Goal: Task Accomplishment & Management: Complete application form

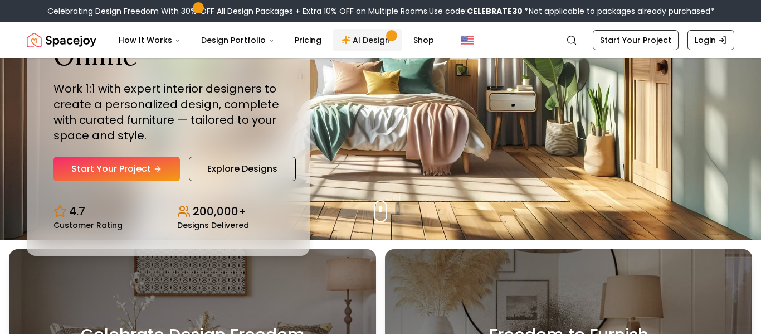
click at [367, 41] on link "AI Design" at bounding box center [368, 40] width 70 height 22
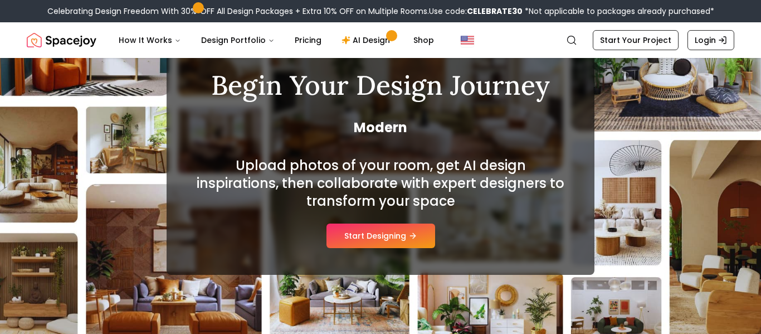
scroll to position [90, 0]
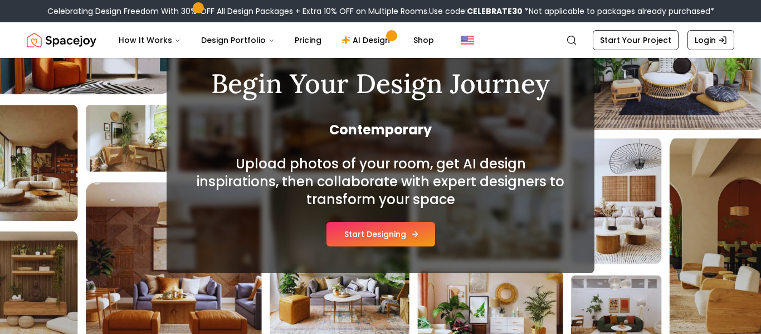
click at [403, 235] on button "Start Designing" at bounding box center [380, 234] width 109 height 25
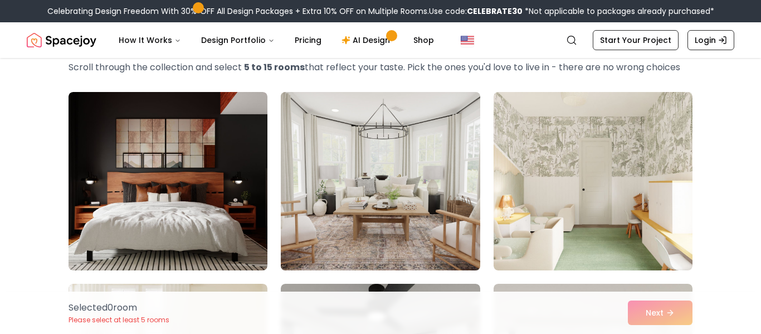
scroll to position [52, 0]
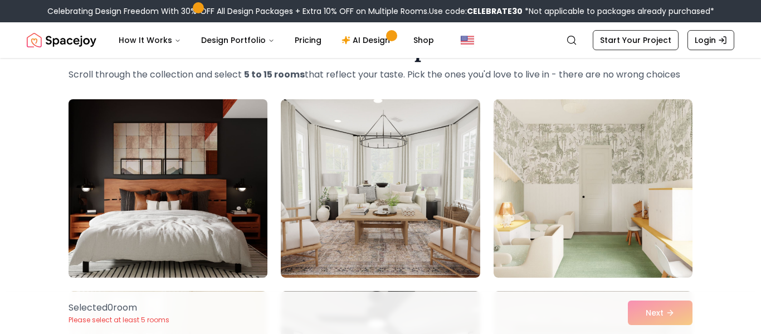
click at [123, 144] on img at bounding box center [168, 188] width 209 height 187
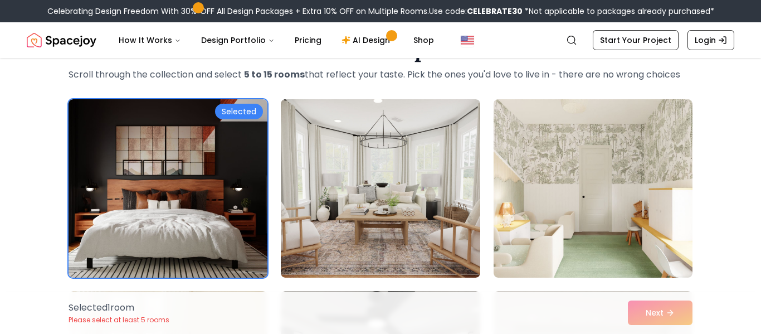
click at [663, 309] on div "Selected 1 room Please select at least 5 rooms Next" at bounding box center [381, 312] width 642 height 42
click at [665, 313] on div "Selected 1 room Please select at least 5 rooms Next" at bounding box center [381, 312] width 642 height 42
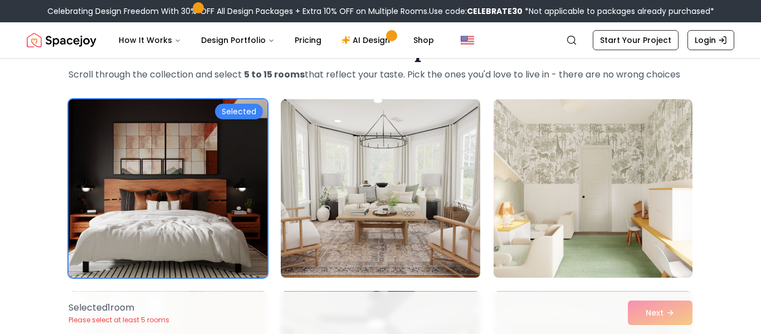
click at [241, 108] on div "Selected" at bounding box center [239, 112] width 48 height 16
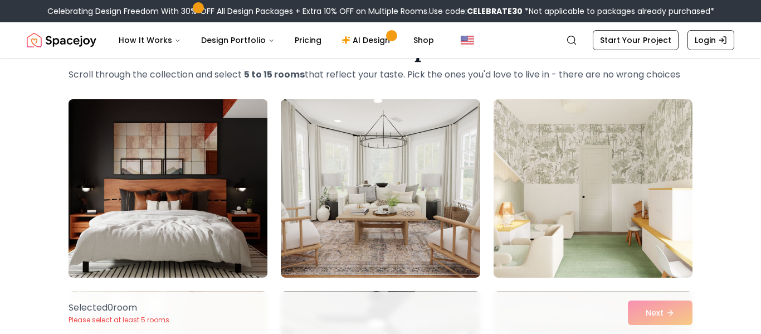
click at [259, 125] on img at bounding box center [168, 188] width 209 height 187
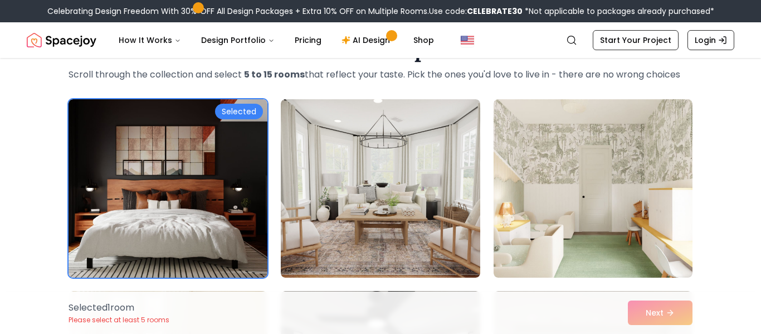
click at [659, 313] on div "Selected 1 room Please select at least 5 rooms Next" at bounding box center [381, 312] width 642 height 42
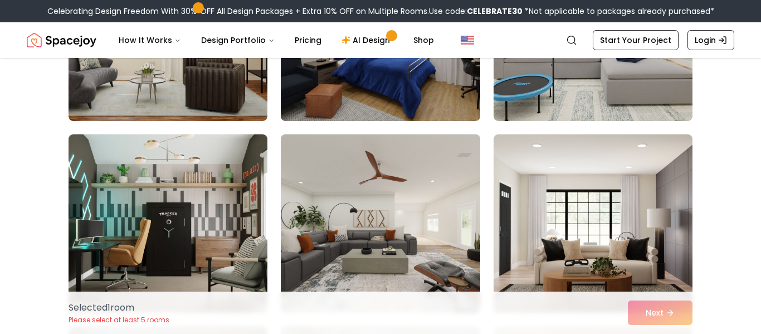
scroll to position [403, 0]
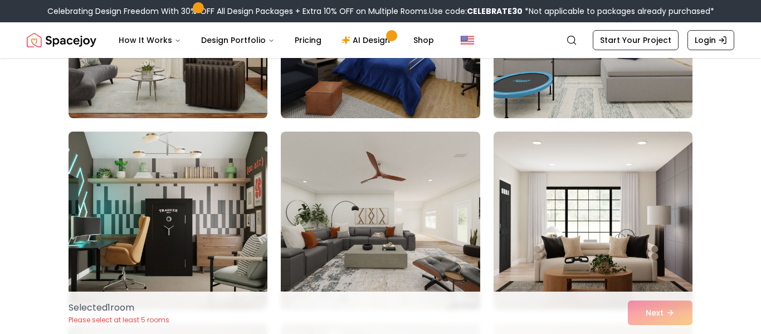
click at [164, 187] on img at bounding box center [168, 220] width 209 height 187
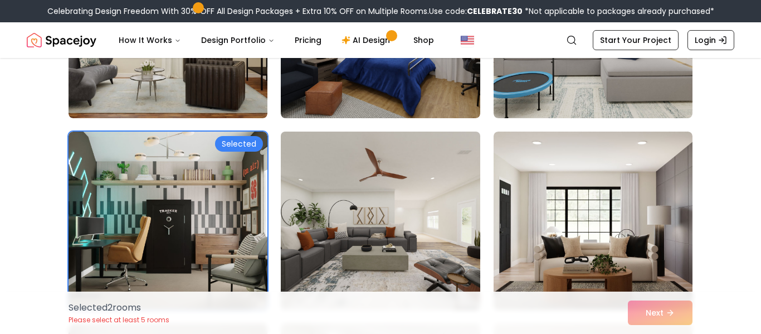
scroll to position [0, 0]
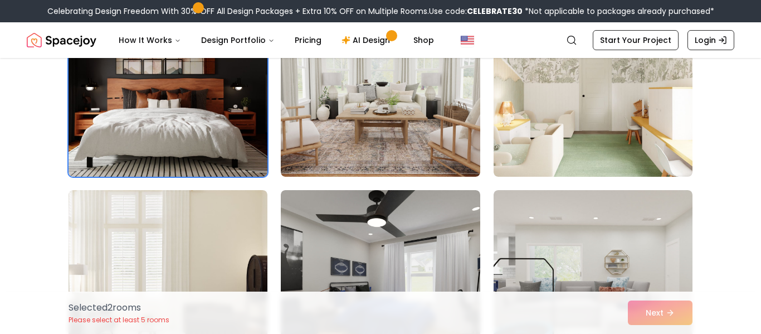
scroll to position [154, 0]
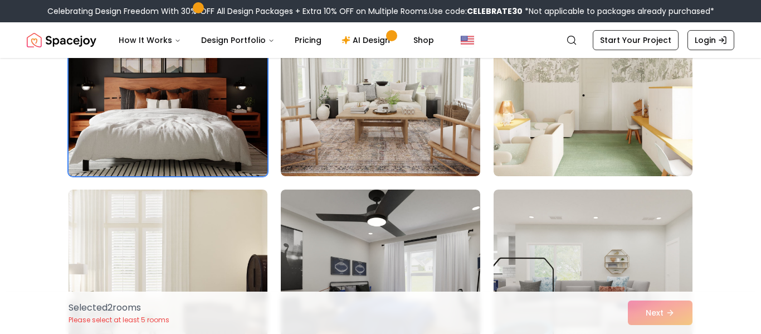
click at [196, 129] on img at bounding box center [168, 86] width 209 height 187
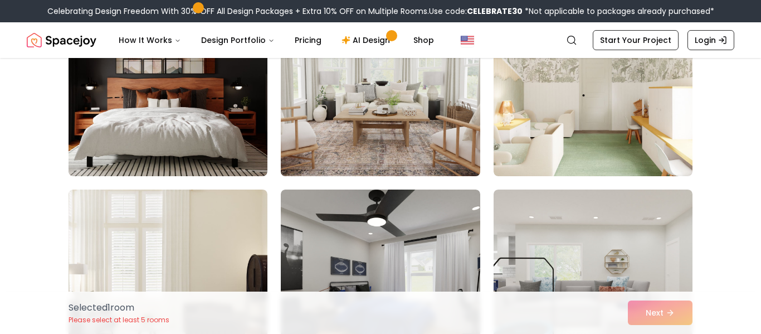
click at [459, 118] on img at bounding box center [380, 86] width 209 height 187
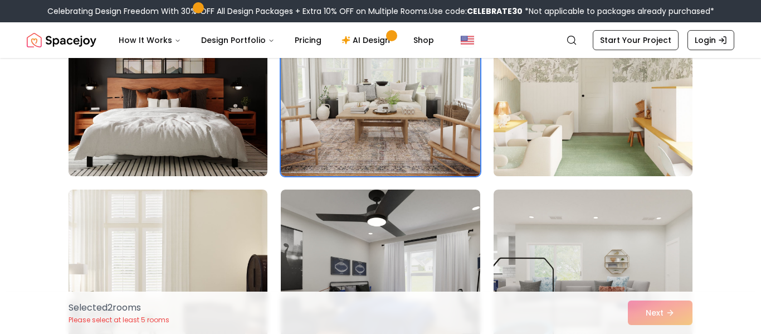
click at [611, 108] on img at bounding box center [593, 86] width 209 height 187
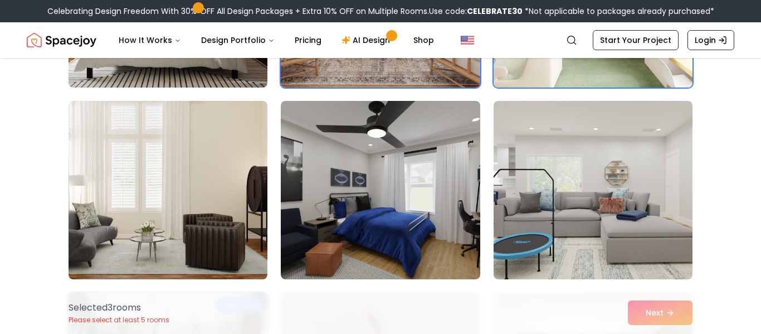
scroll to position [245, 0]
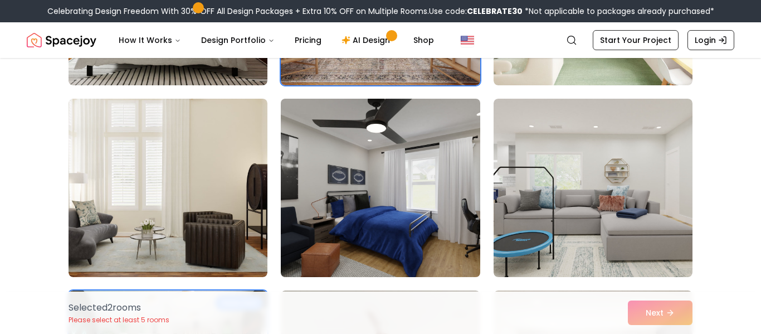
click at [381, 223] on img at bounding box center [380, 187] width 209 height 187
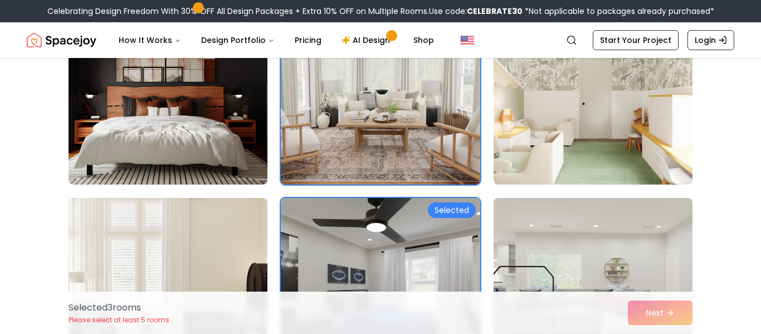
scroll to position [144, 0]
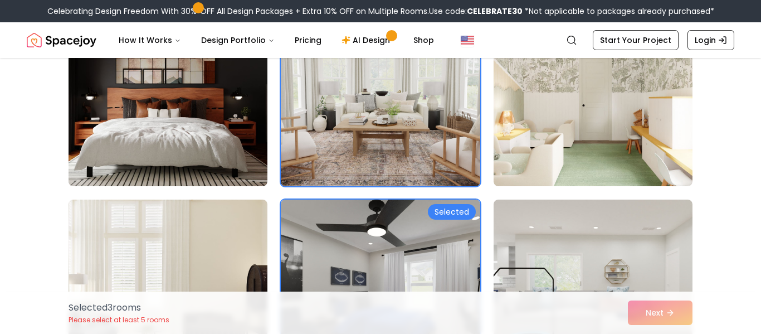
click at [402, 138] on img at bounding box center [380, 96] width 209 height 187
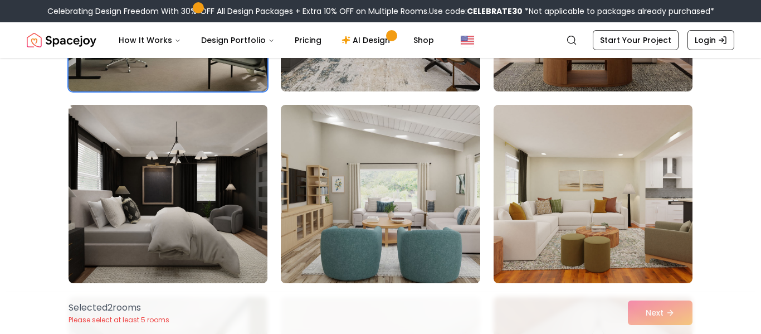
scroll to position [624, 0]
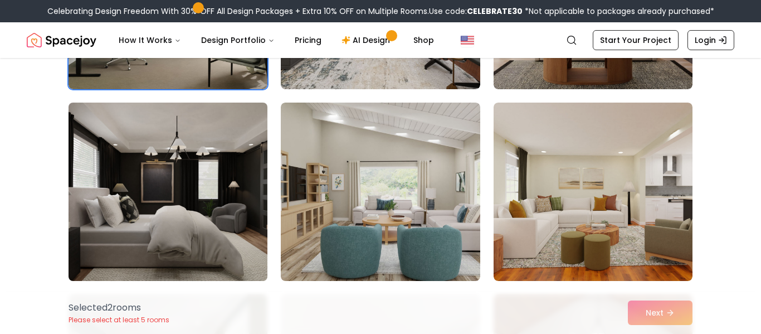
click at [170, 194] on img at bounding box center [168, 191] width 209 height 187
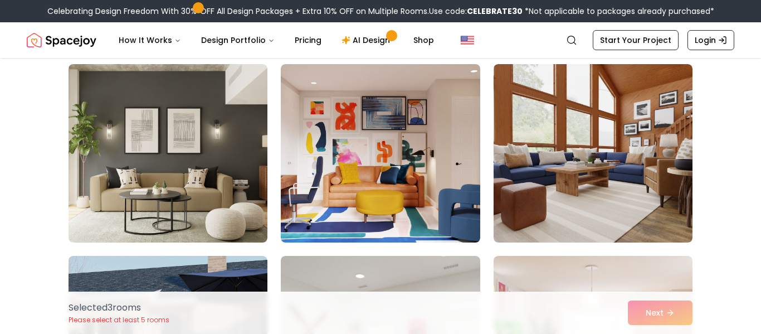
click at [378, 149] on img at bounding box center [380, 153] width 199 height 178
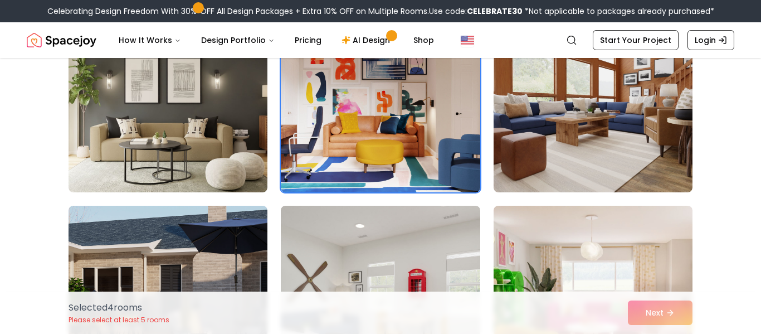
click at [378, 149] on img at bounding box center [380, 103] width 199 height 178
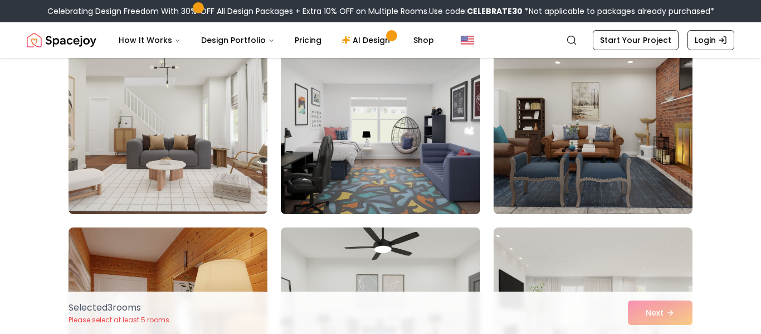
scroll to position [4140, 0]
click at [378, 149] on img at bounding box center [380, 125] width 199 height 178
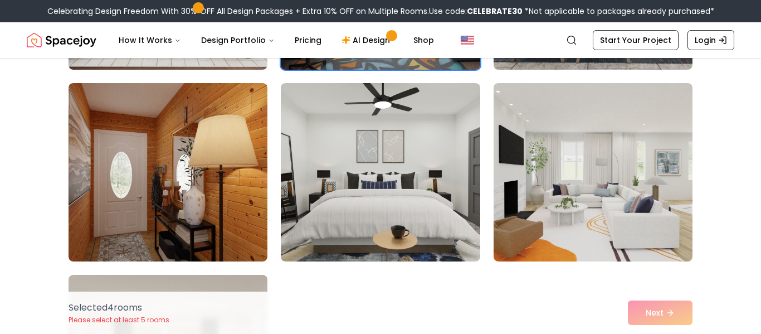
scroll to position [4334, 0]
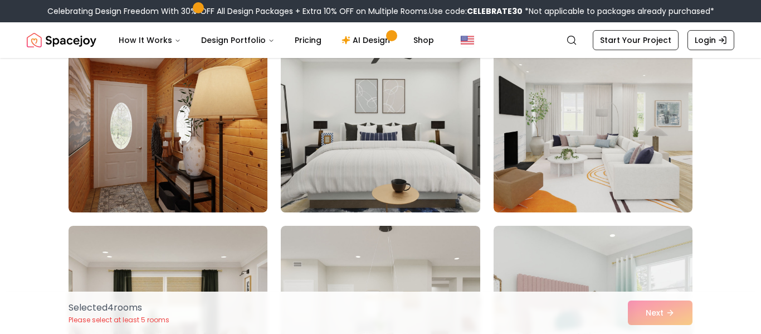
click at [401, 140] on img at bounding box center [380, 123] width 209 height 187
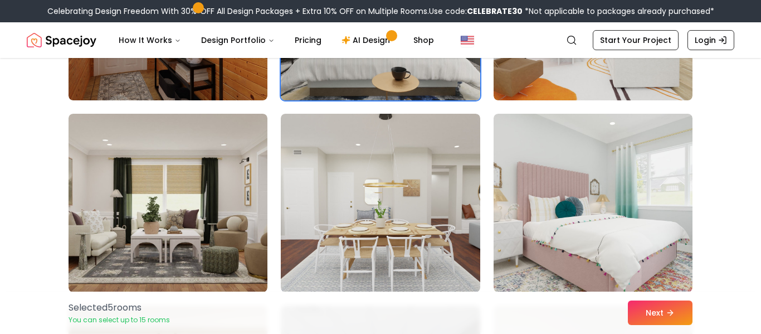
scroll to position [4446, 0]
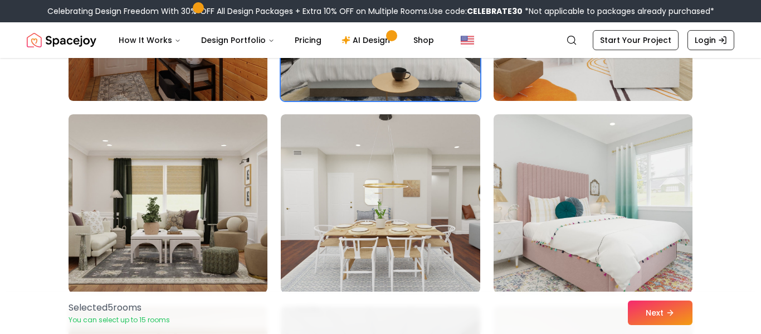
click at [441, 71] on img at bounding box center [380, 11] width 209 height 187
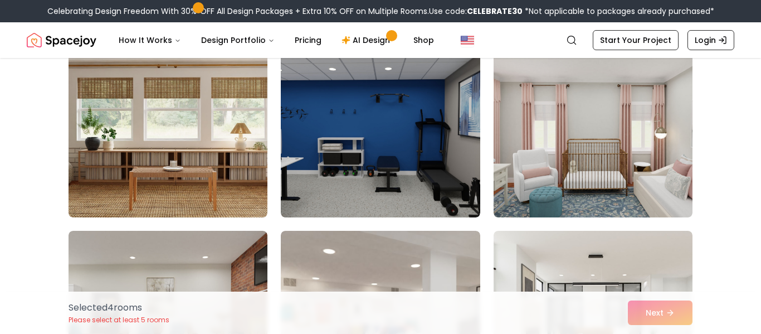
scroll to position [4715, 0]
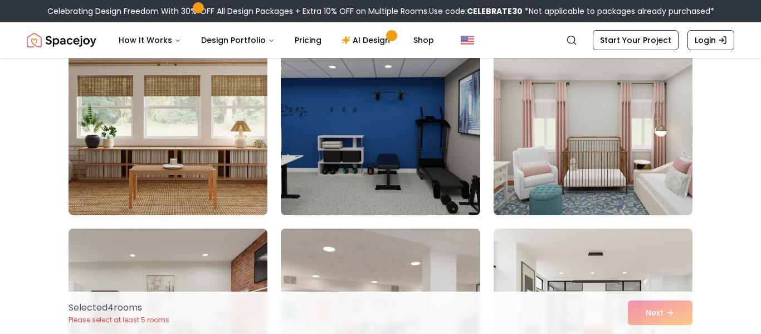
click at [438, 164] on img at bounding box center [380, 126] width 199 height 178
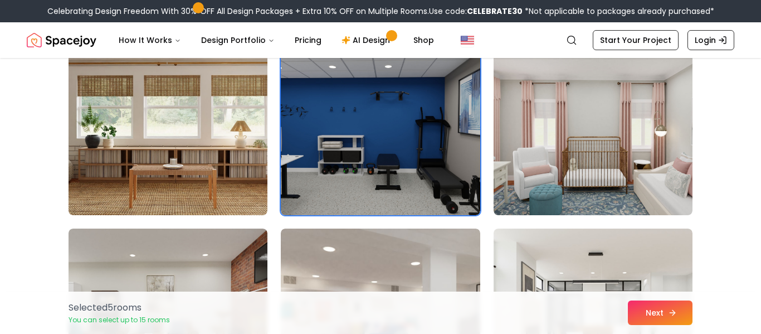
click at [678, 314] on button "Next" at bounding box center [660, 312] width 65 height 25
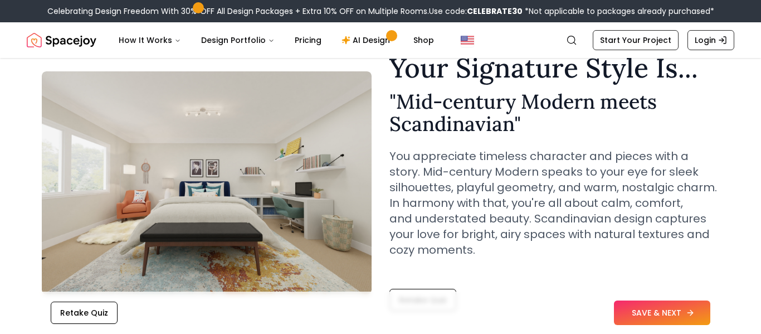
scroll to position [54, 0]
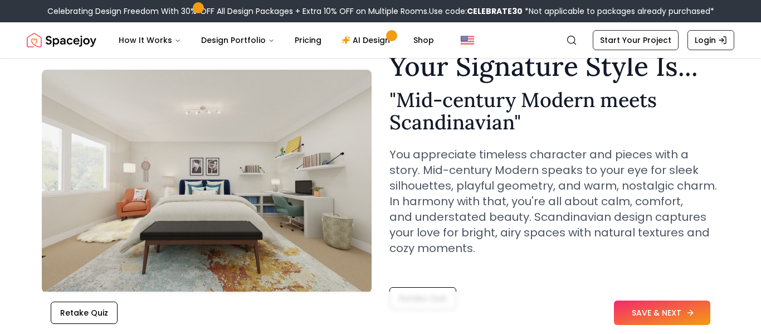
click at [704, 308] on button "SAVE & NEXT" at bounding box center [662, 312] width 96 height 25
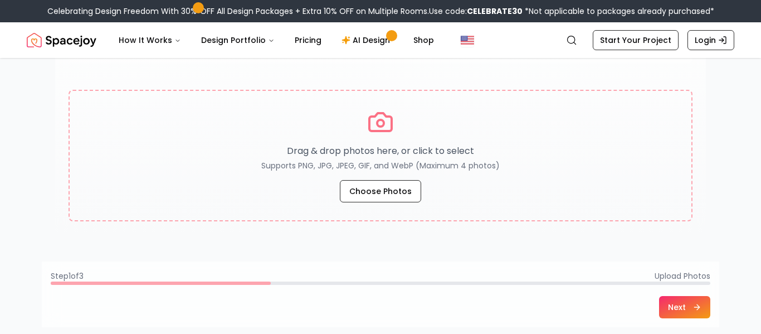
scroll to position [198, 0]
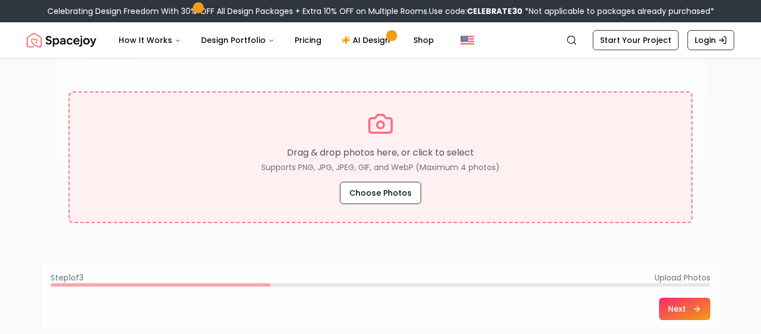
click at [382, 167] on p "Supports PNG, JPG, JPEG, GIF, and WebP (Maximum 4 photos)" at bounding box center [380, 167] width 238 height 11
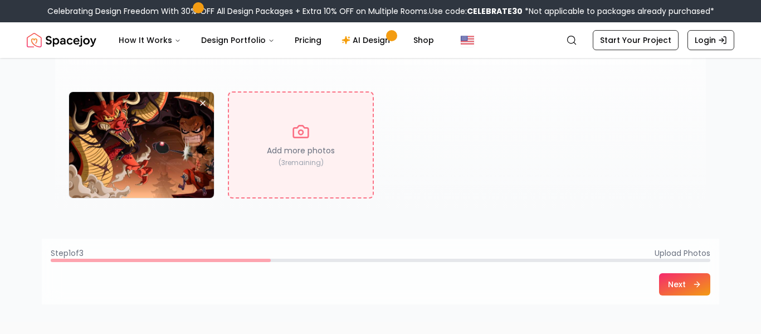
click at [677, 282] on button "Next" at bounding box center [684, 284] width 51 height 22
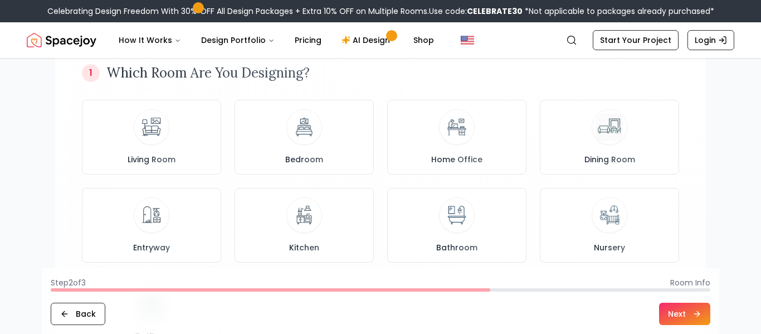
scroll to position [107, 0]
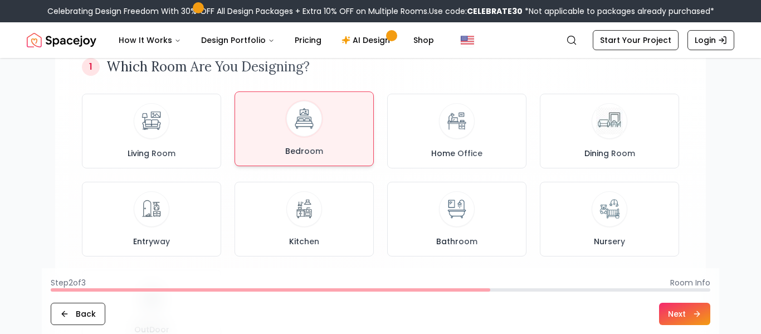
click at [310, 128] on img at bounding box center [305, 119] width 30 height 30
click at [667, 312] on button "Next" at bounding box center [684, 314] width 51 height 22
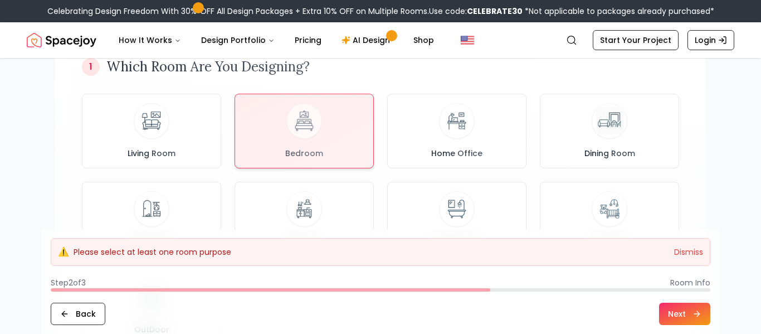
click at [665, 312] on button "Next" at bounding box center [684, 314] width 51 height 22
click at [331, 124] on div at bounding box center [304, 129] width 138 height 74
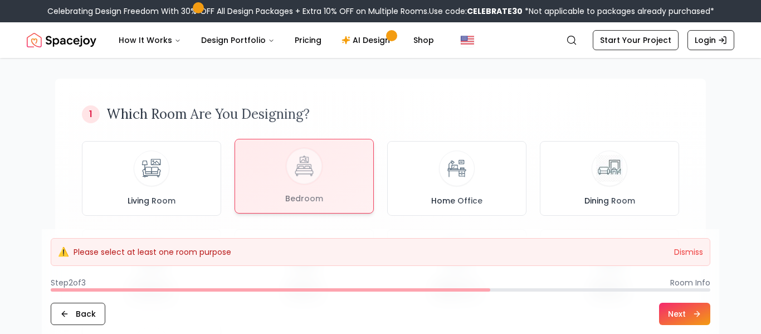
scroll to position [58, 0]
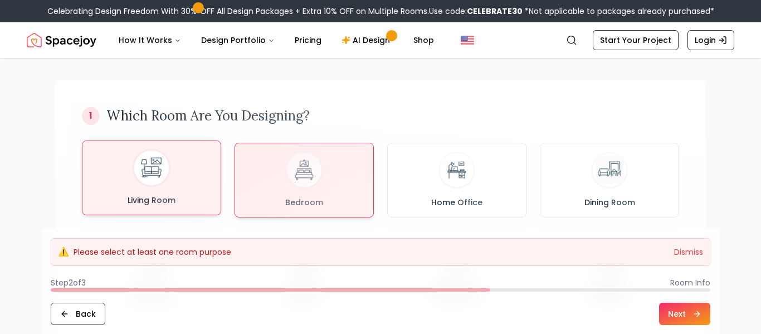
click at [113, 169] on div "Living Room" at bounding box center [151, 178] width 120 height 56
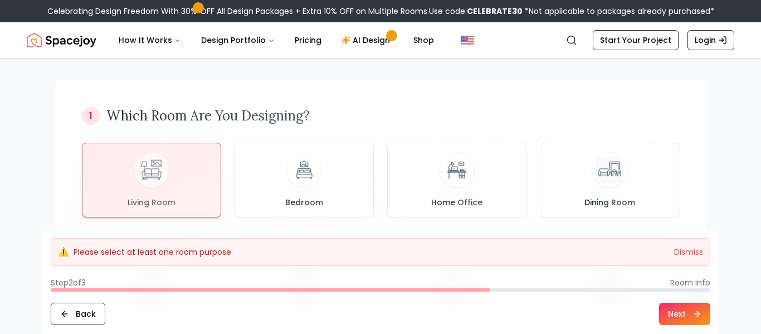
click at [679, 311] on button "Next" at bounding box center [684, 314] width 51 height 22
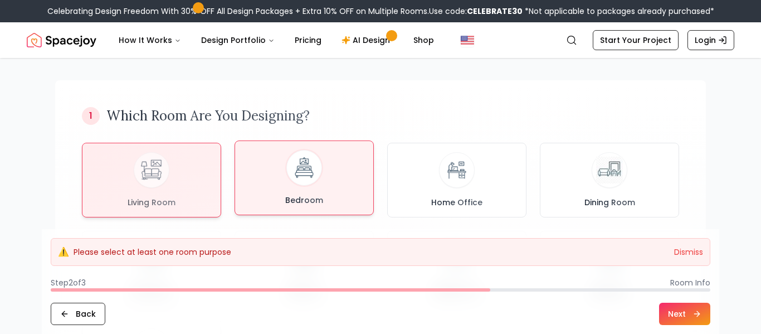
click at [313, 176] on img at bounding box center [305, 168] width 30 height 30
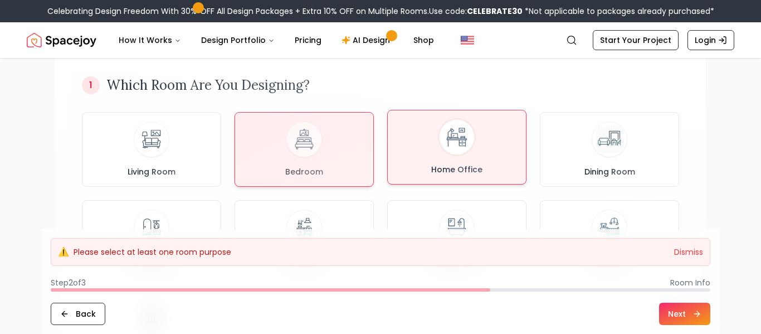
scroll to position [90, 0]
click at [467, 168] on span "Home Office" at bounding box center [457, 168] width 56 height 11
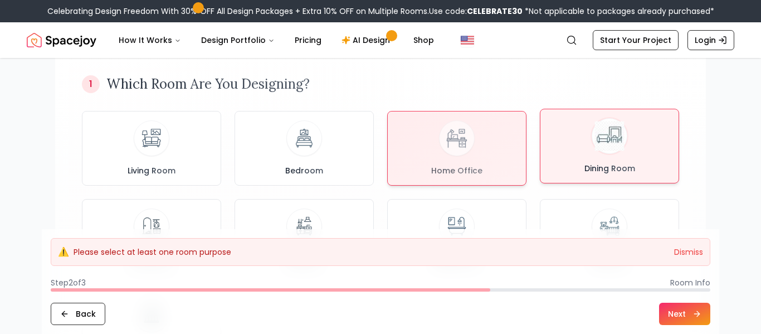
click at [562, 149] on div "Dining Room" at bounding box center [609, 146] width 120 height 56
click at [461, 172] on span "Home Office" at bounding box center [457, 168] width 56 height 11
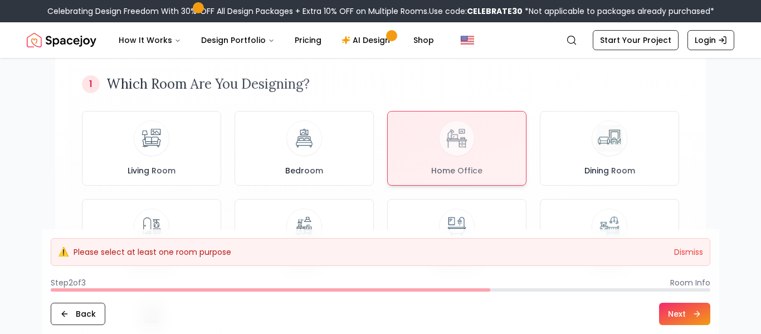
click at [672, 309] on button "Next" at bounding box center [684, 314] width 51 height 22
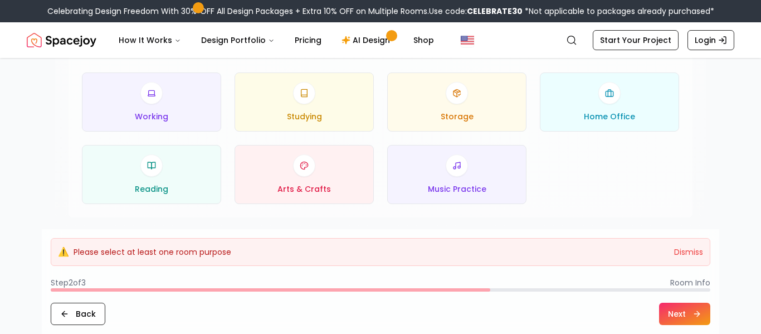
scroll to position [596, 0]
click at [506, 116] on div "Storage" at bounding box center [457, 100] width 120 height 40
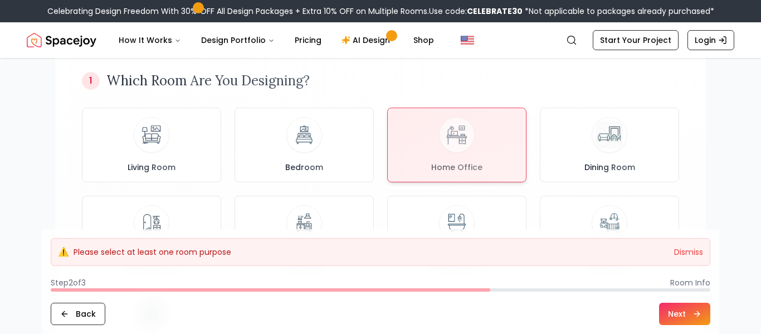
scroll to position [96, 0]
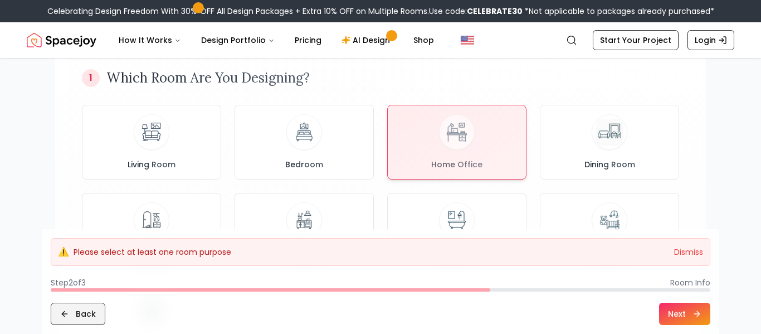
click at [93, 316] on button "Back" at bounding box center [78, 314] width 55 height 22
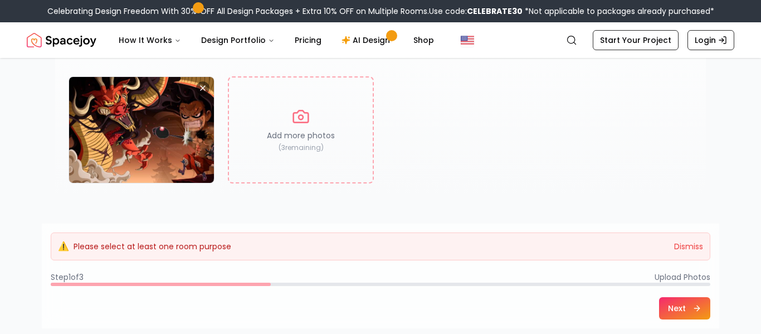
scroll to position [208, 0]
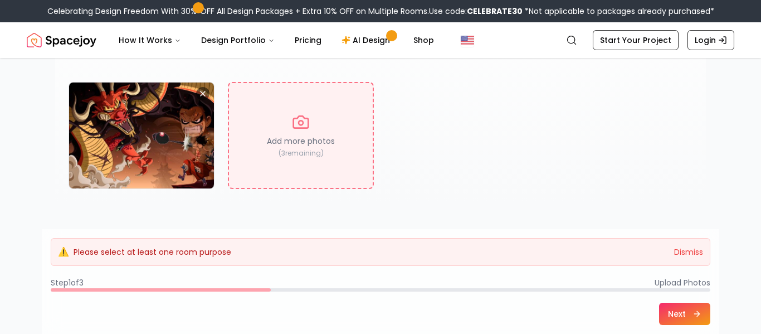
click at [315, 133] on div "Add more photos ( 3 remaining)" at bounding box center [301, 135] width 146 height 107
type input "**********"
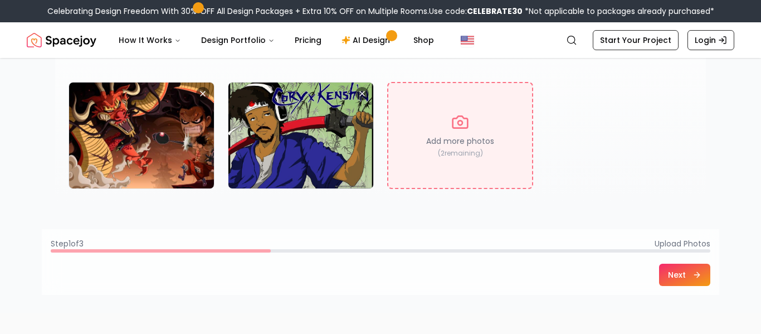
click at [412, 126] on div "Add more photos ( 2 remaining)" at bounding box center [460, 135] width 146 height 107
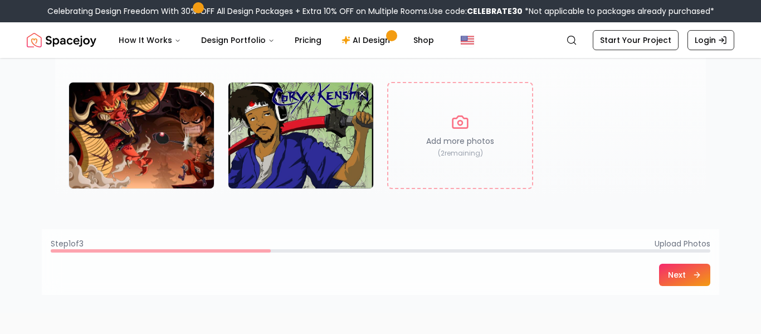
click at [678, 273] on button "Next" at bounding box center [684, 275] width 51 height 22
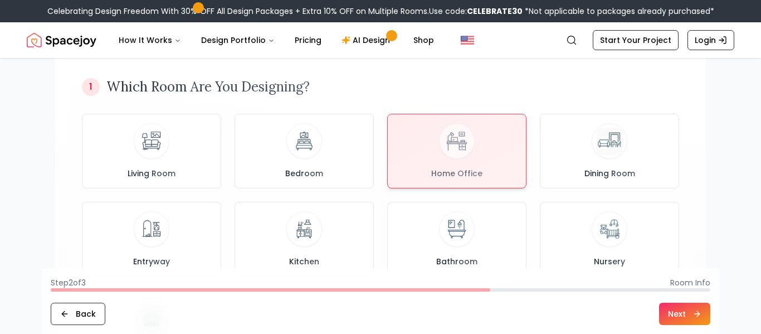
scroll to position [89, 0]
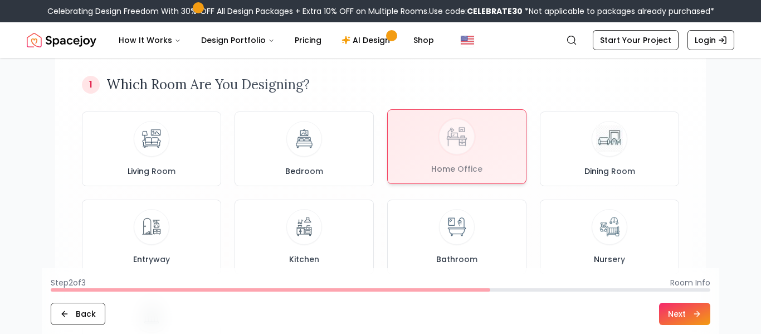
click at [445, 126] on div at bounding box center [457, 147] width 138 height 74
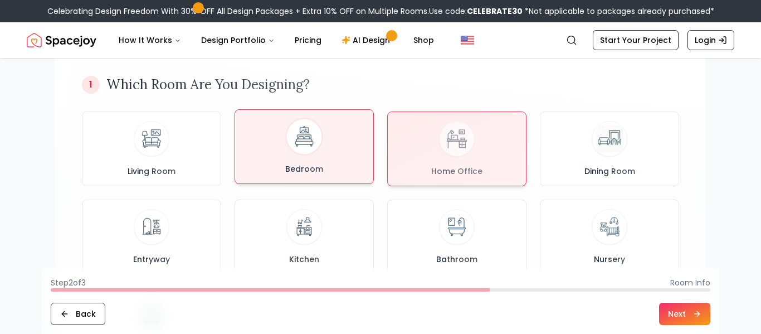
click at [351, 150] on div "Bedroom" at bounding box center [304, 147] width 120 height 56
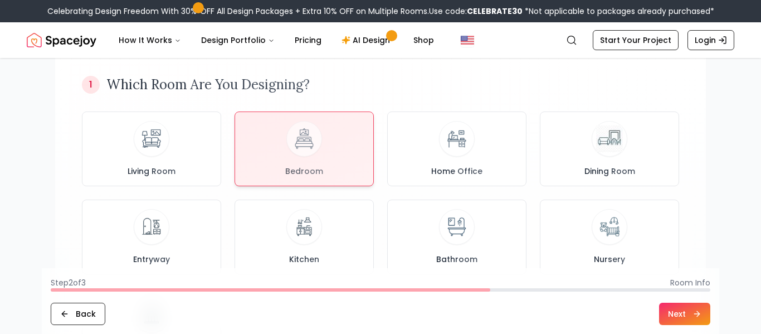
click at [691, 312] on button "Next" at bounding box center [684, 314] width 51 height 22
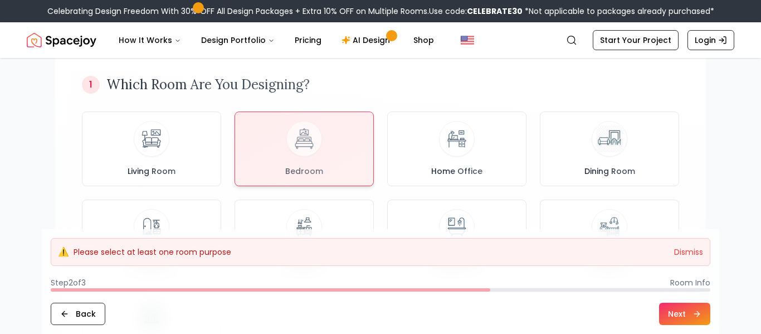
click at [711, 330] on footer "⚠️ Please select at least one room purpose Dismiss Step 2 of 3 Room Info Back N…" at bounding box center [381, 281] width 678 height 105
click at [695, 324] on button "Next" at bounding box center [684, 314] width 51 height 22
click at [678, 324] on button "Next" at bounding box center [684, 314] width 51 height 22
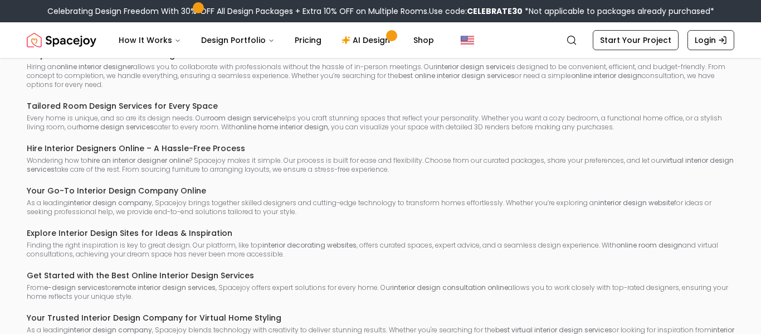
scroll to position [1470, 0]
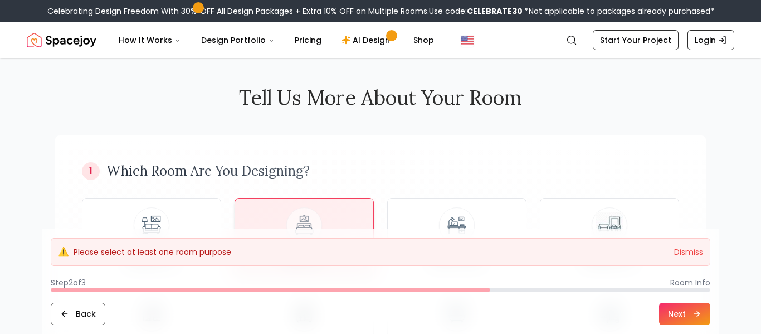
scroll to position [0, 0]
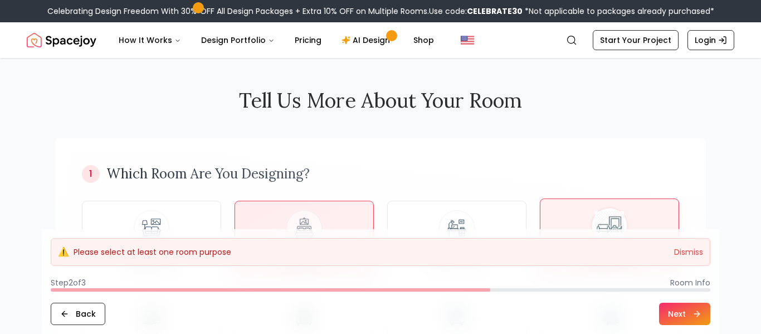
click at [632, 203] on button "Dining Room" at bounding box center [609, 235] width 139 height 75
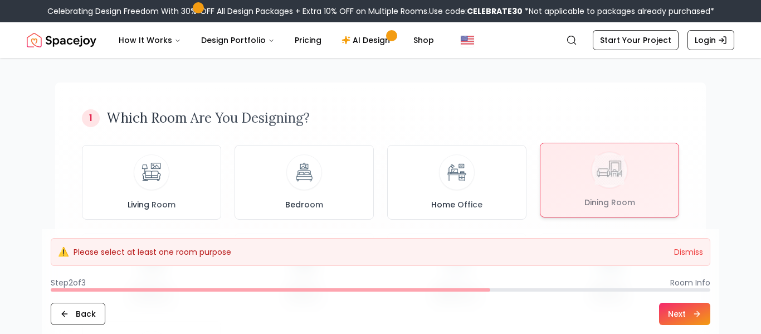
scroll to position [56, 0]
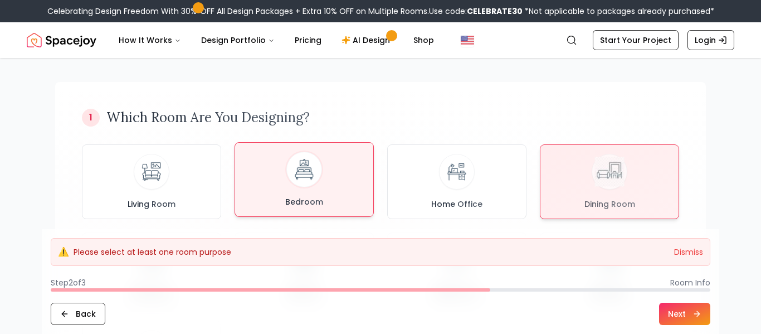
click at [319, 169] on div at bounding box center [304, 170] width 36 height 36
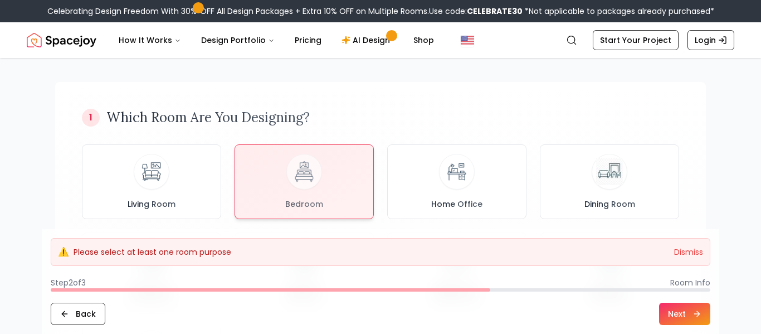
click at [674, 324] on button "Next" at bounding box center [684, 314] width 51 height 22
click at [683, 312] on button "Next" at bounding box center [684, 314] width 51 height 22
click at [688, 315] on button "Next" at bounding box center [684, 314] width 51 height 22
click at [681, 312] on button "Next" at bounding box center [684, 314] width 51 height 22
click at [687, 255] on button "Dismiss" at bounding box center [688, 251] width 29 height 11
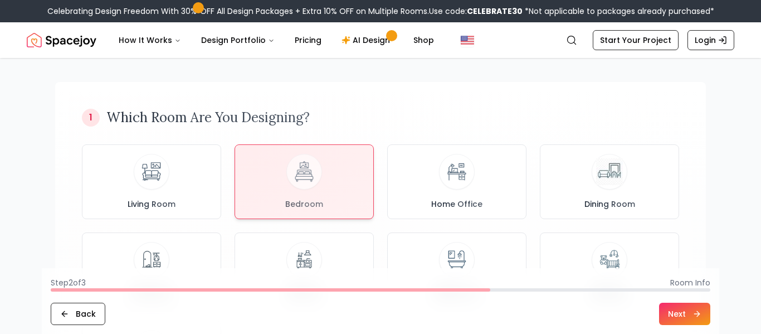
click at [678, 317] on button "Next" at bounding box center [684, 314] width 51 height 22
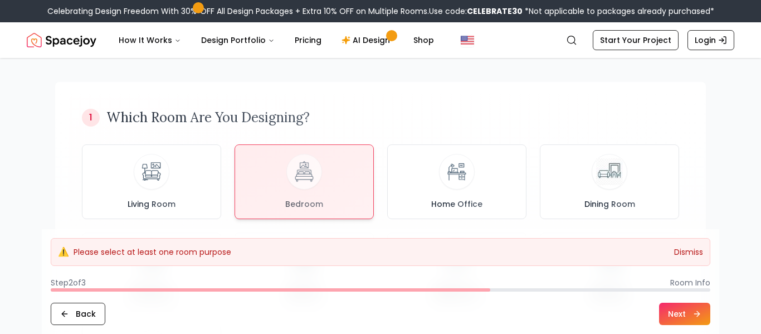
click at [693, 252] on button "Dismiss" at bounding box center [688, 251] width 29 height 11
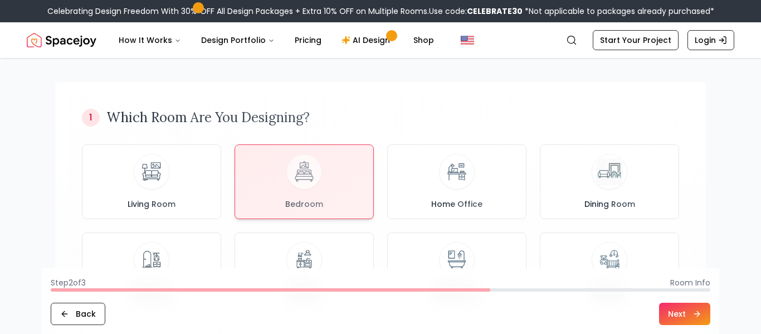
click at [688, 321] on button "Next" at bounding box center [684, 314] width 51 height 22
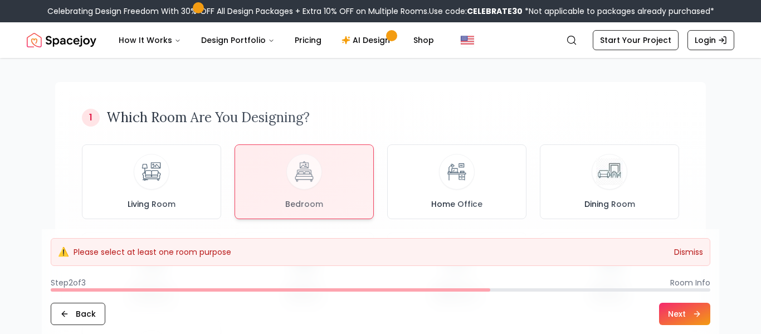
click at [698, 256] on button "Dismiss" at bounding box center [688, 251] width 29 height 11
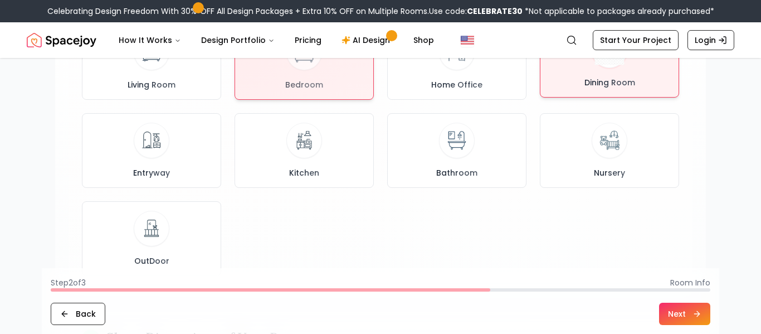
scroll to position [178, 0]
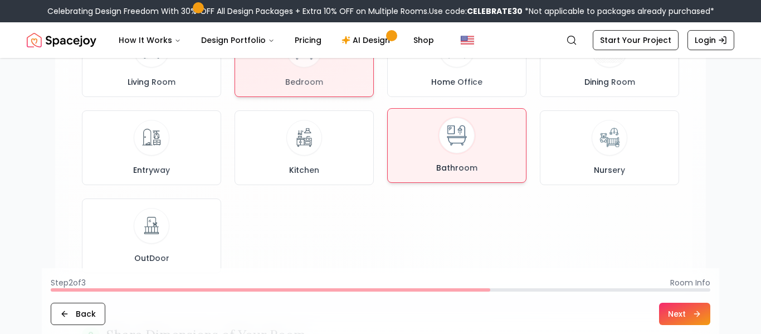
click at [475, 172] on span "Bathroom" at bounding box center [457, 167] width 46 height 11
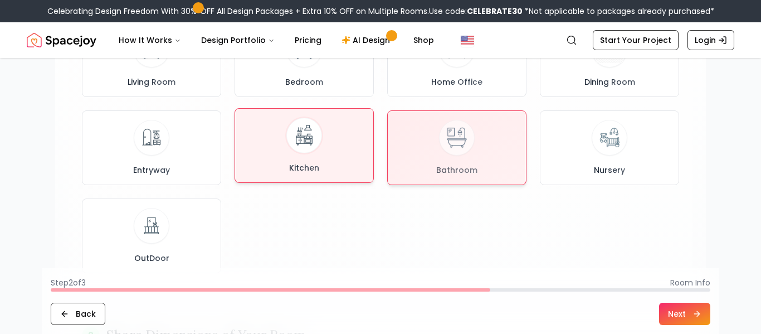
click at [316, 139] on img at bounding box center [305, 136] width 30 height 30
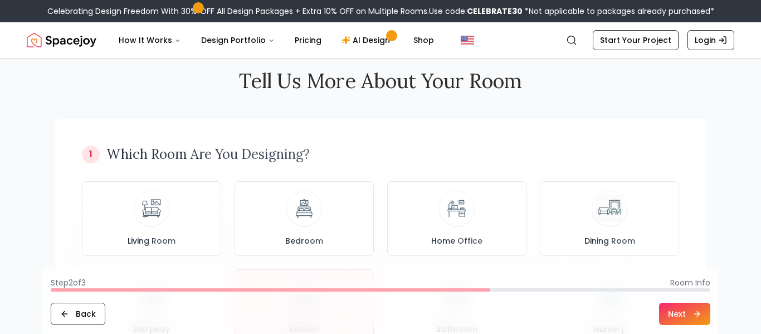
scroll to position [18, 0]
click at [374, 36] on link "AI Design" at bounding box center [368, 40] width 70 height 22
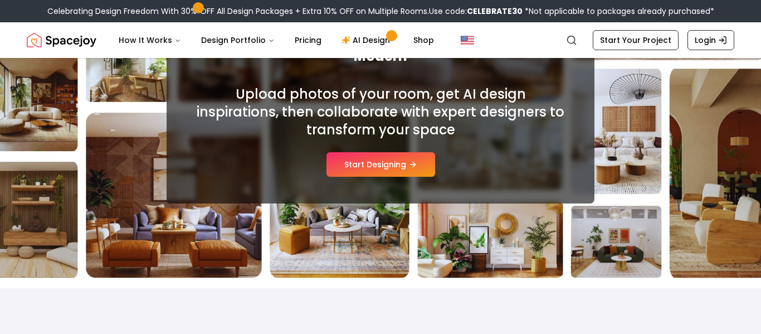
scroll to position [163, 0]
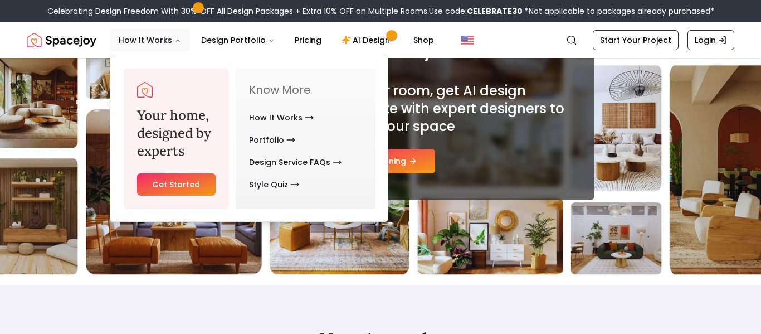
click at [142, 40] on button "How It Works" at bounding box center [150, 40] width 80 height 22
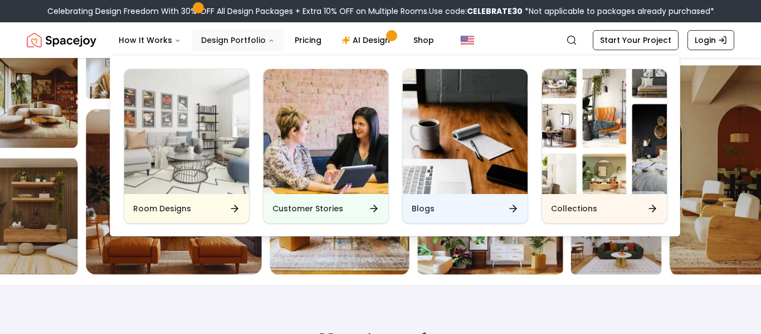
click at [239, 44] on button "Design Portfolio" at bounding box center [237, 40] width 91 height 22
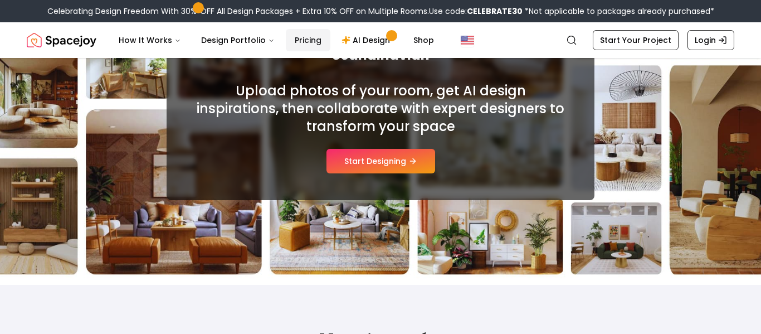
click at [307, 39] on link "Pricing" at bounding box center [308, 40] width 45 height 22
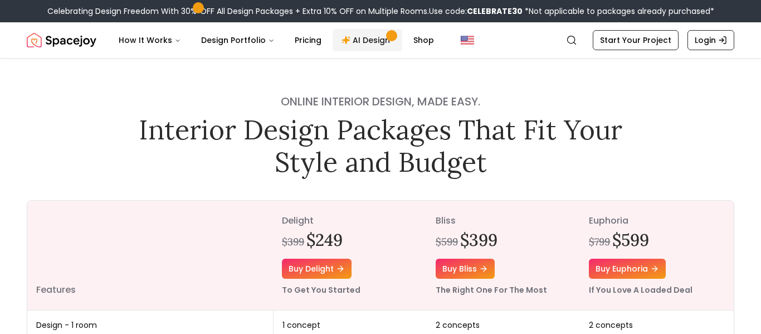
click at [358, 40] on link "AI Design" at bounding box center [368, 40] width 70 height 22
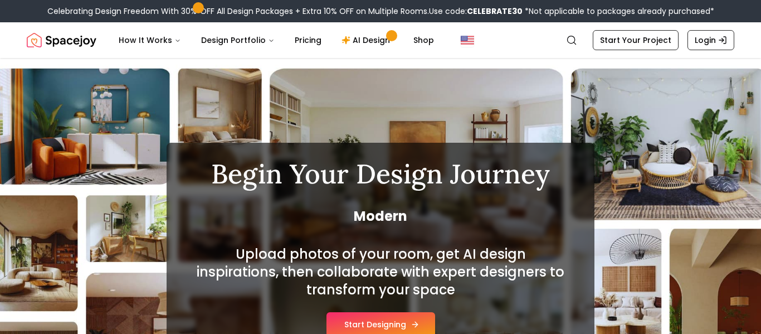
click at [391, 323] on button "Start Designing" at bounding box center [380, 324] width 109 height 25
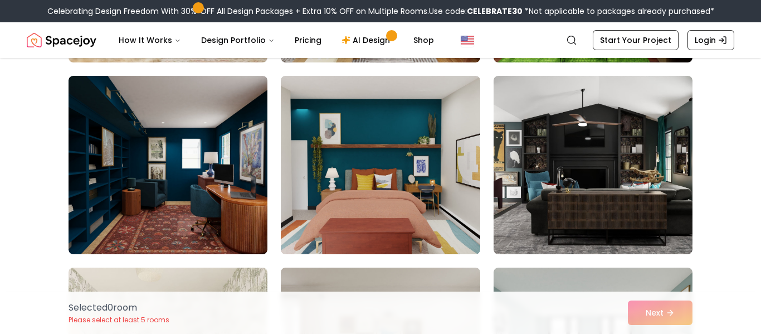
scroll to position [652, 0]
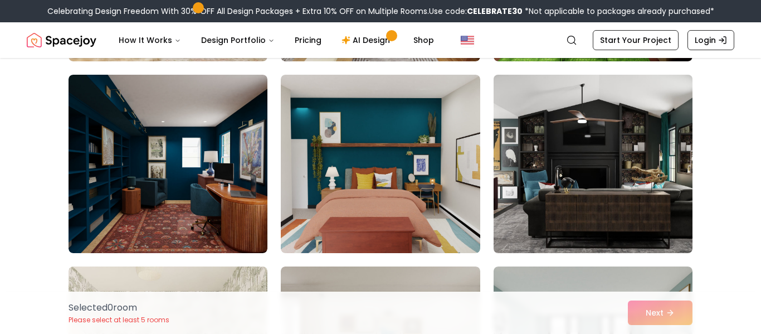
click at [602, 168] on img at bounding box center [593, 163] width 209 height 187
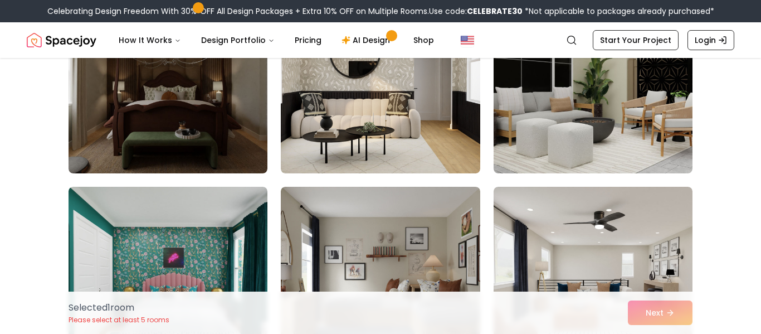
scroll to position [3610, 0]
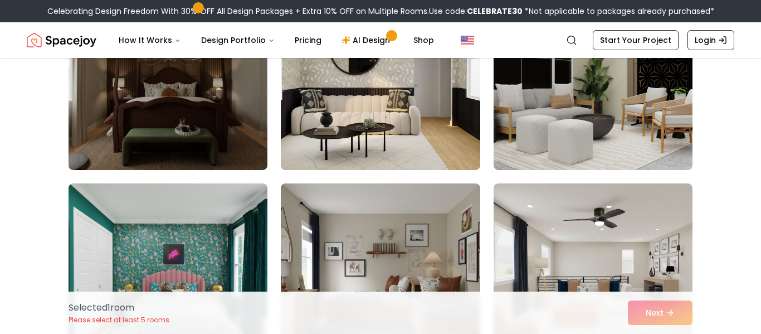
click at [665, 312] on div "Selected 1 room Please select at least 5 rooms Next" at bounding box center [381, 312] width 642 height 42
click at [661, 309] on div "Selected 1 room Please select at least 5 rooms Next" at bounding box center [381, 312] width 642 height 42
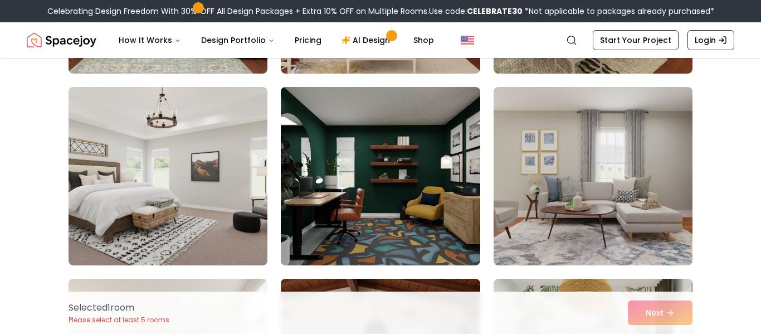
scroll to position [5432, 0]
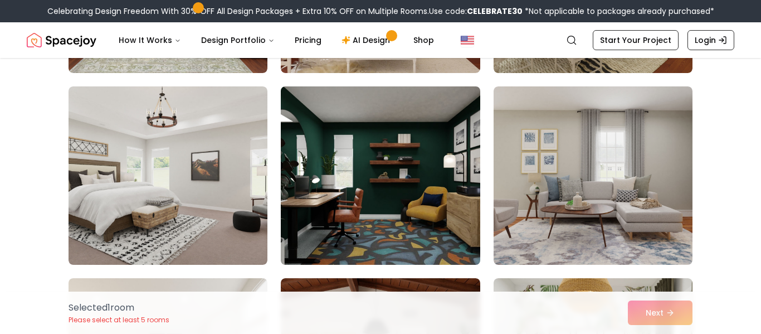
click at [447, 209] on img at bounding box center [380, 175] width 209 height 187
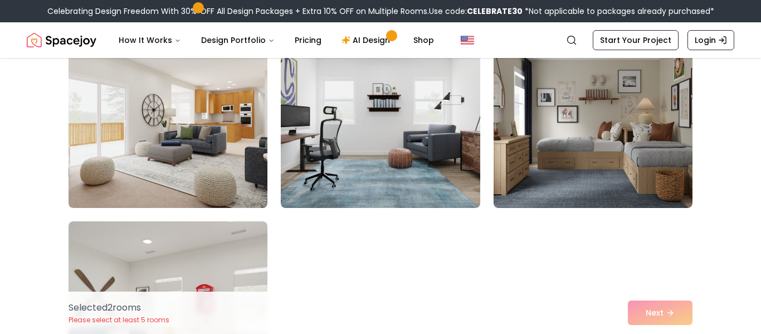
scroll to position [6254, 0]
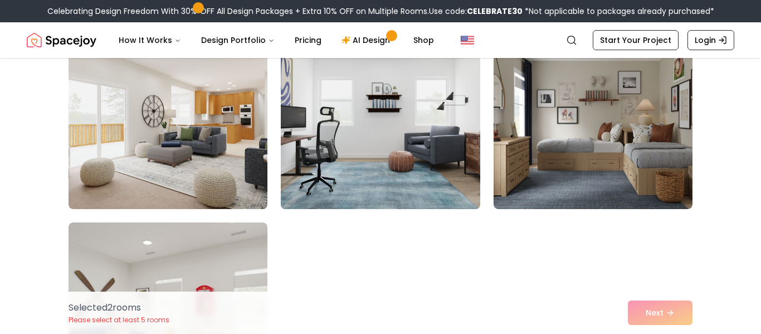
click at [448, 176] on img at bounding box center [380, 119] width 209 height 187
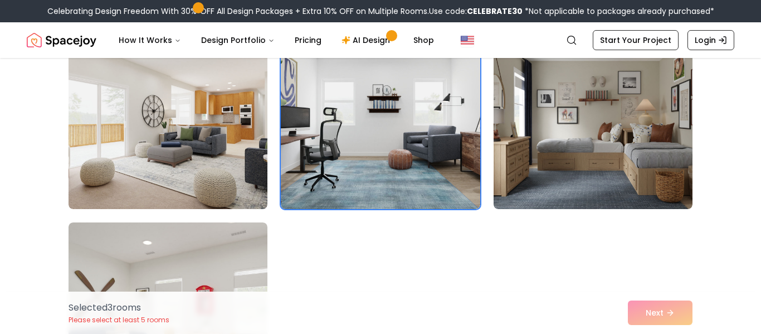
click at [644, 315] on div "Selected 3 room s Please select at least 5 rooms Next" at bounding box center [381, 312] width 642 height 42
click at [654, 39] on link "Start Your Project" at bounding box center [636, 40] width 86 height 20
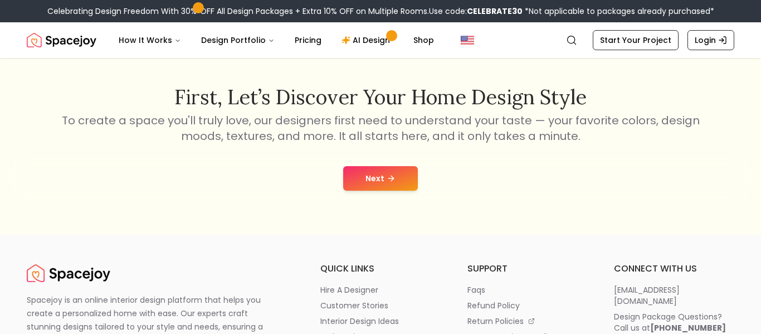
scroll to position [175, 0]
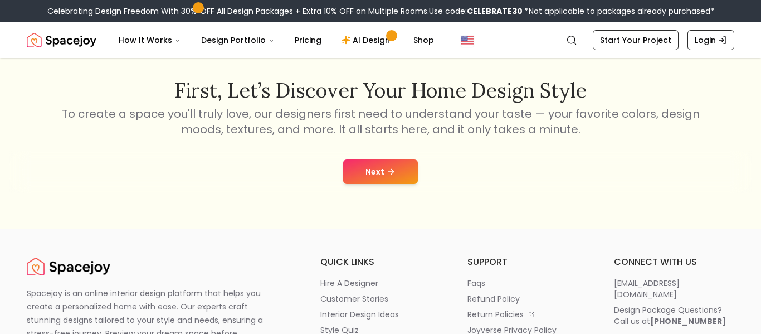
click at [387, 170] on icon at bounding box center [391, 171] width 9 height 9
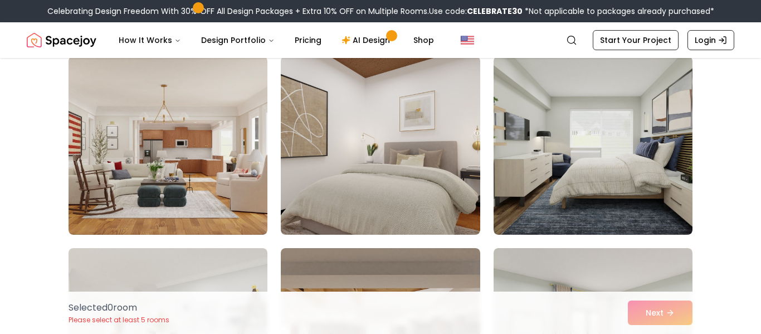
scroll to position [679, 0]
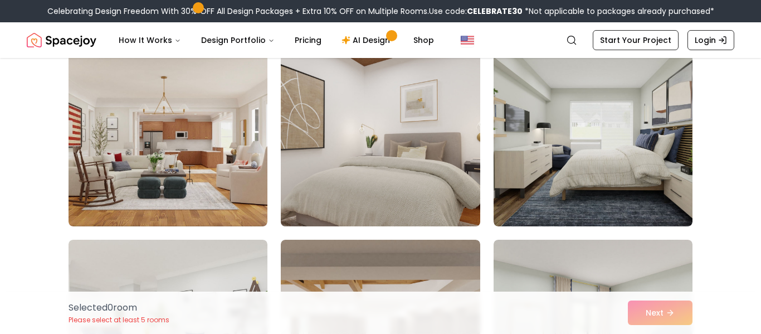
click at [441, 155] on img at bounding box center [380, 136] width 209 height 187
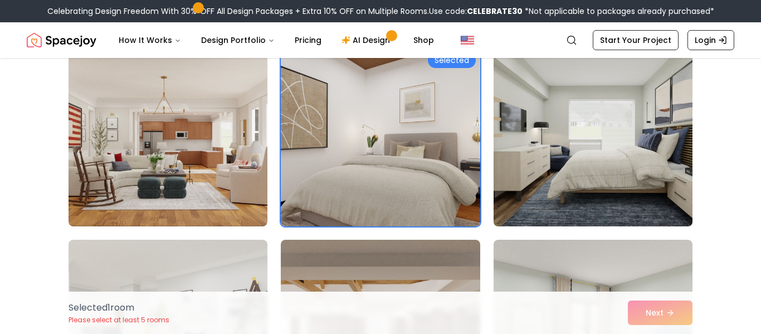
click at [549, 170] on img at bounding box center [593, 136] width 209 height 187
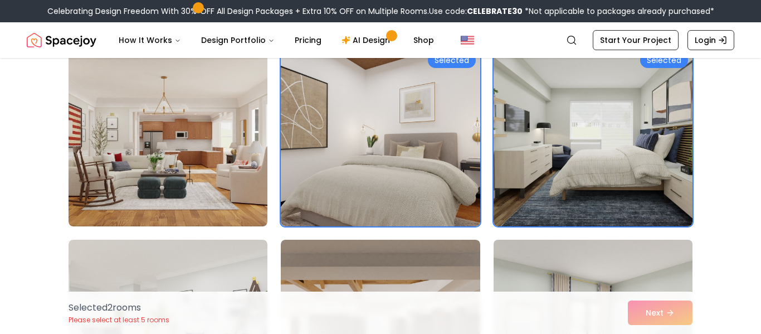
click at [573, 246] on img at bounding box center [593, 328] width 209 height 187
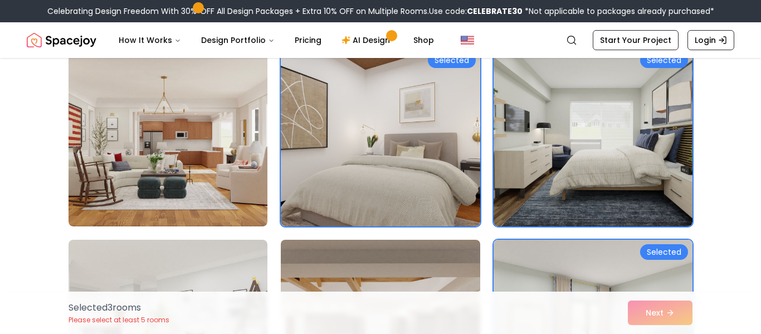
click at [430, 260] on img at bounding box center [380, 328] width 209 height 187
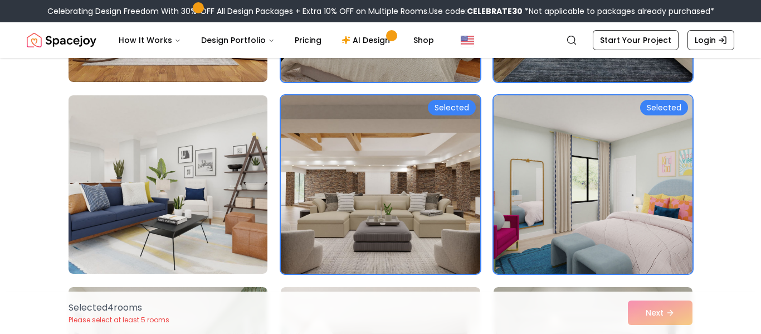
scroll to position [829, 0]
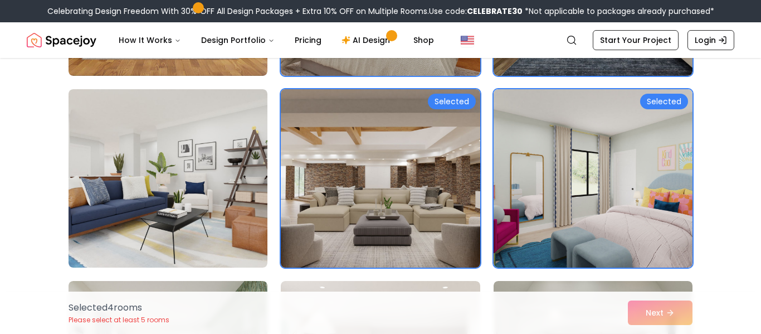
click at [441, 114] on img at bounding box center [380, 178] width 209 height 187
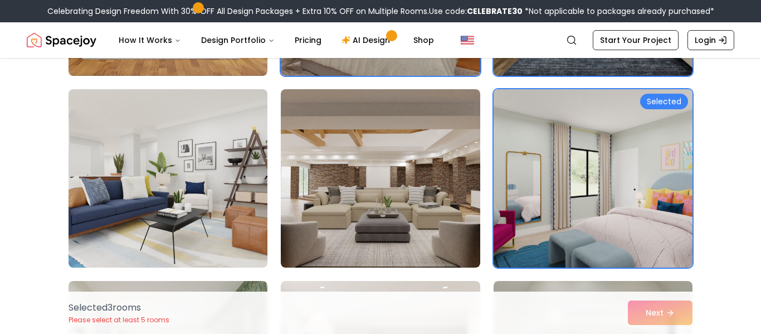
click at [620, 148] on img at bounding box center [593, 178] width 209 height 187
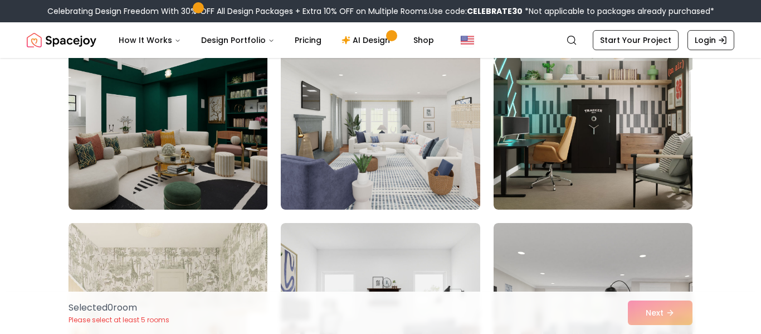
scroll to position [1645, 0]
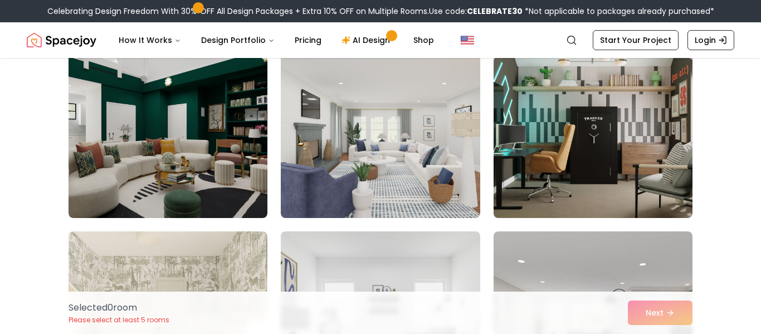
click at [610, 169] on img at bounding box center [593, 128] width 209 height 187
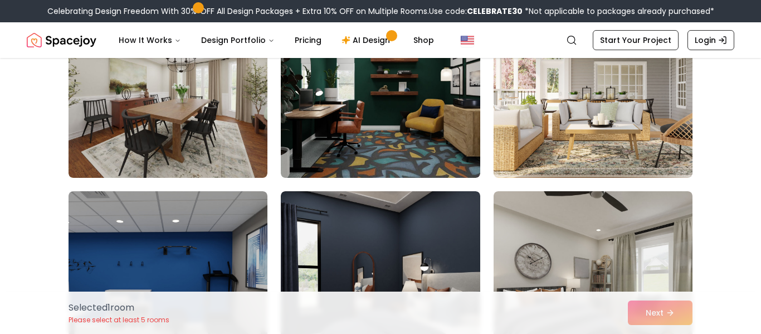
scroll to position [2837, 0]
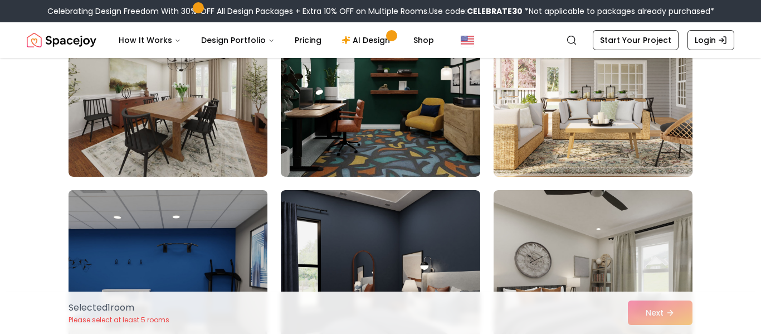
click at [153, 240] on img at bounding box center [168, 279] width 209 height 187
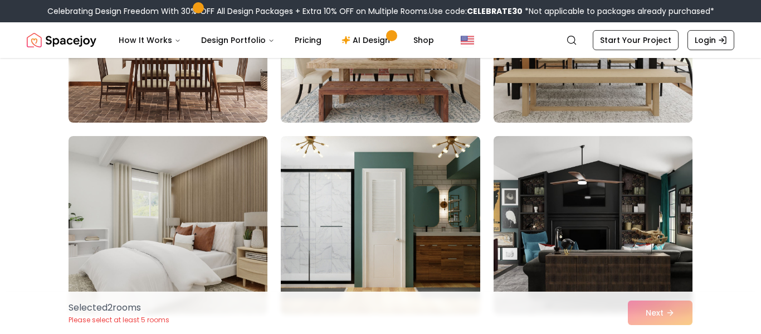
click at [592, 255] on img at bounding box center [593, 224] width 209 height 187
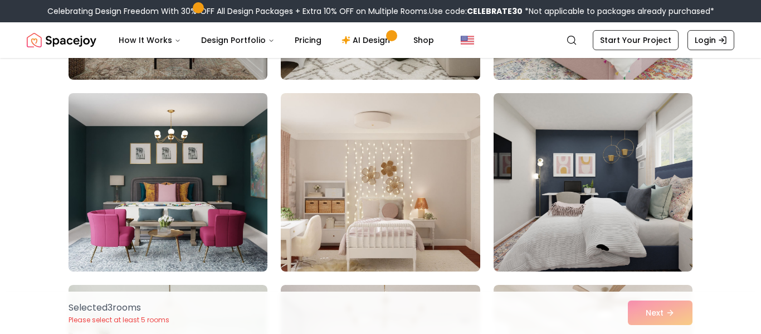
scroll to position [4085, 0]
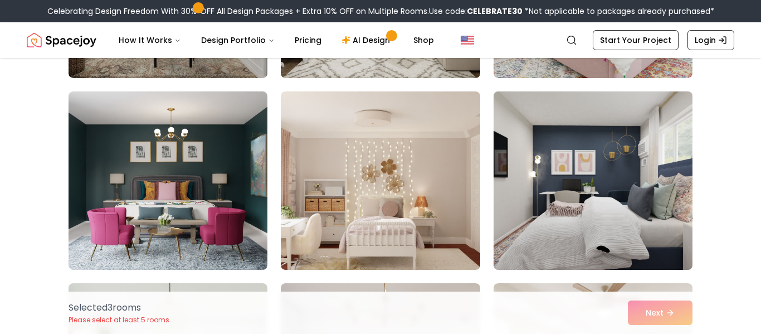
click at [625, 221] on img at bounding box center [593, 180] width 209 height 187
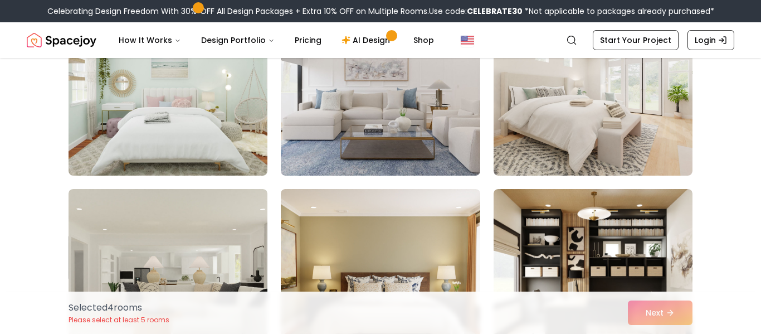
scroll to position [4375, 0]
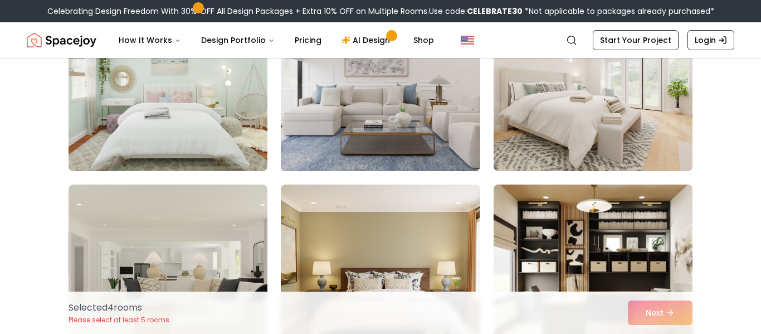
click at [659, 215] on img at bounding box center [593, 273] width 209 height 187
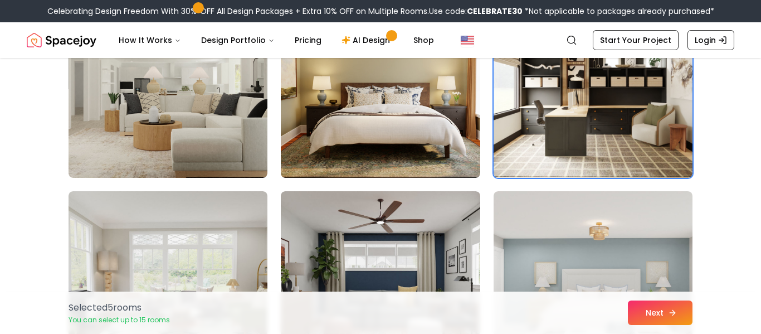
click at [669, 309] on icon at bounding box center [672, 312] width 9 height 9
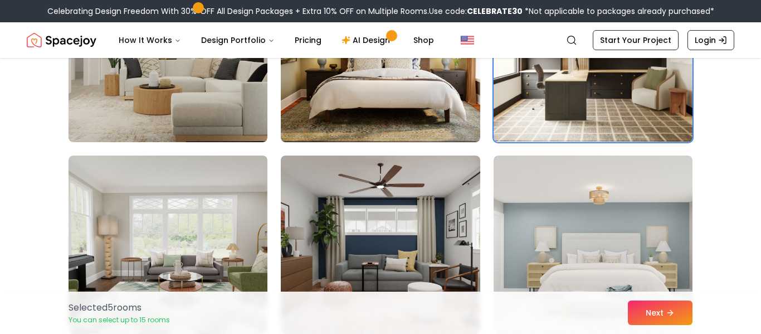
scroll to position [4560, 0]
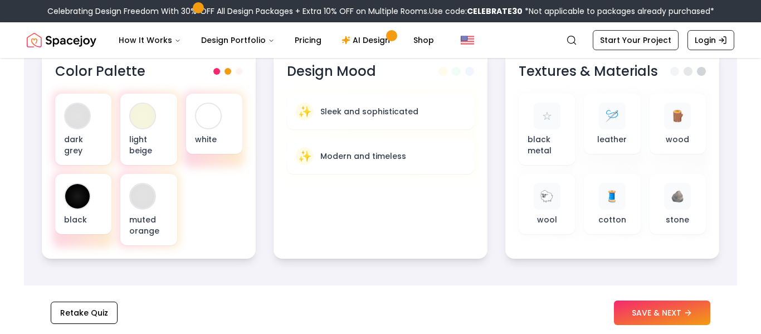
scroll to position [425, 0]
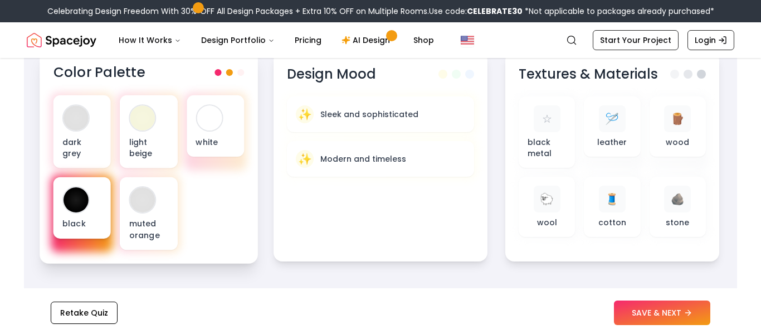
click at [70, 200] on div at bounding box center [76, 199] width 25 height 25
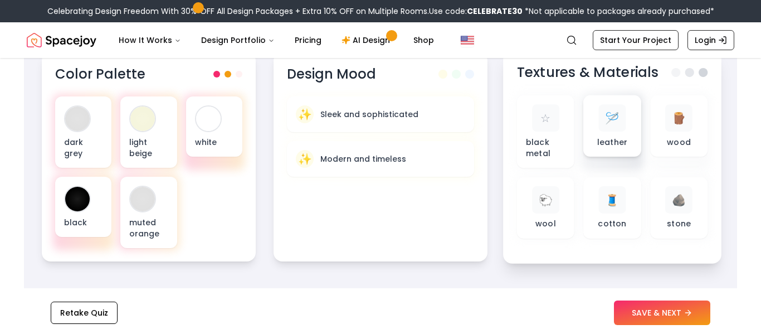
click at [598, 133] on div "🪡 leather" at bounding box center [613, 125] width 40 height 43
click at [666, 143] on div "🪵 wood" at bounding box center [679, 125] width 40 height 43
click at [669, 129] on div "🪵" at bounding box center [678, 117] width 27 height 27
click at [669, 186] on div "🪨" at bounding box center [678, 199] width 27 height 27
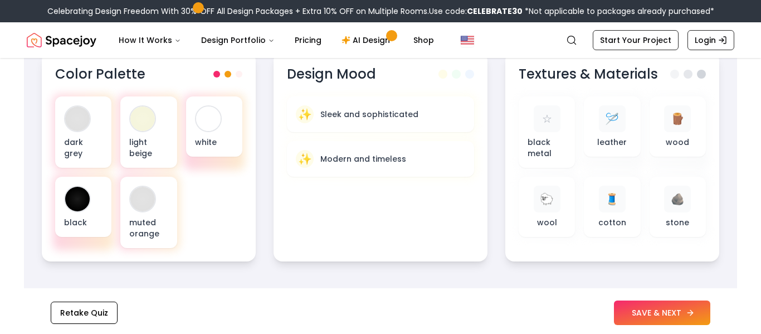
click at [660, 318] on button "SAVE & NEXT" at bounding box center [662, 312] width 96 height 25
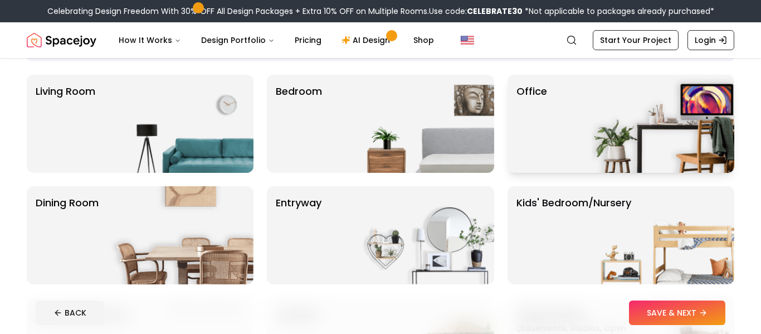
scroll to position [77, 0]
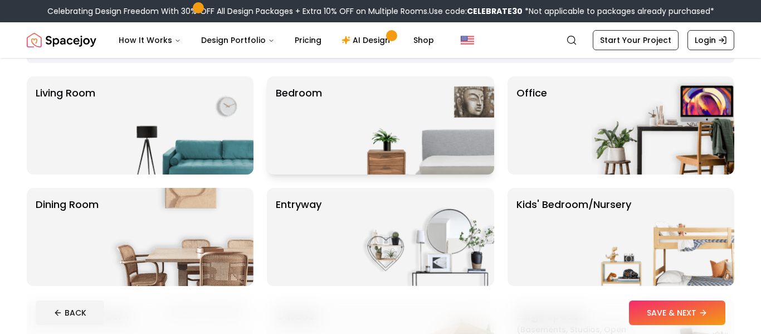
click at [373, 147] on img at bounding box center [423, 125] width 143 height 98
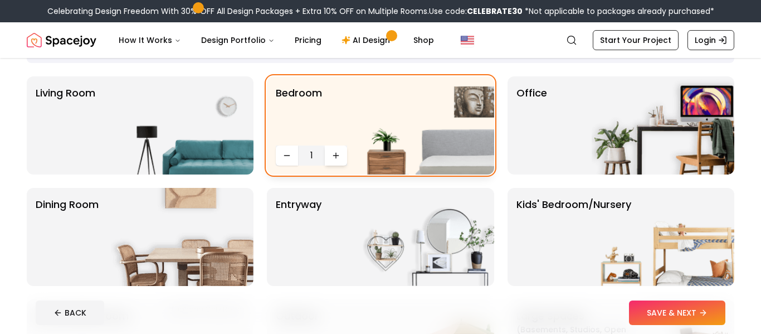
click at [328, 156] on button "Increase quantity" at bounding box center [336, 155] width 22 height 20
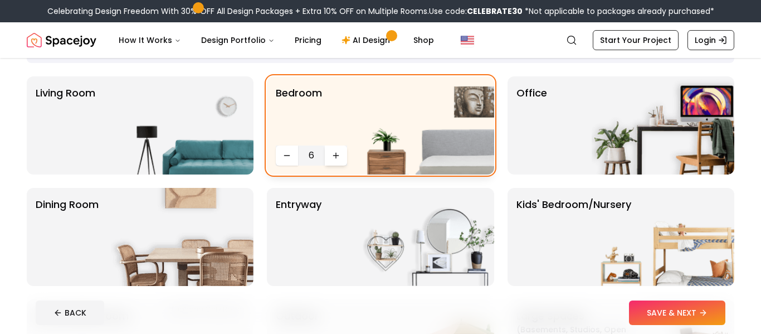
click at [328, 156] on button "Increase quantity" at bounding box center [336, 155] width 22 height 20
click at [288, 160] on button "Decrease quantity" at bounding box center [287, 155] width 22 height 20
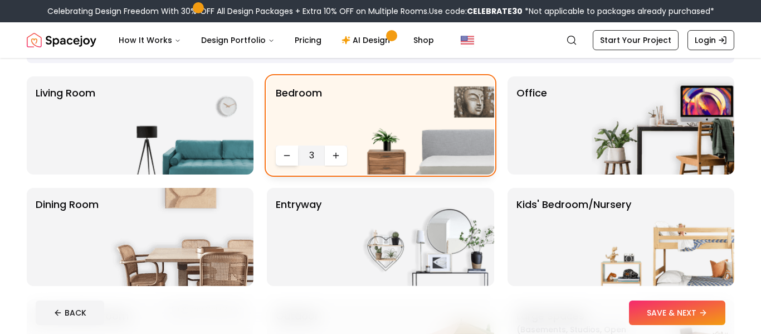
click at [288, 160] on button "Decrease quantity" at bounding box center [287, 155] width 22 height 20
click at [647, 320] on button "SAVE & NEXT" at bounding box center [677, 312] width 96 height 25
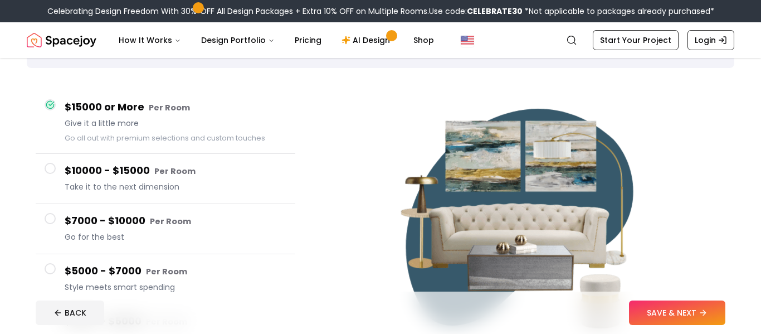
scroll to position [67, 0]
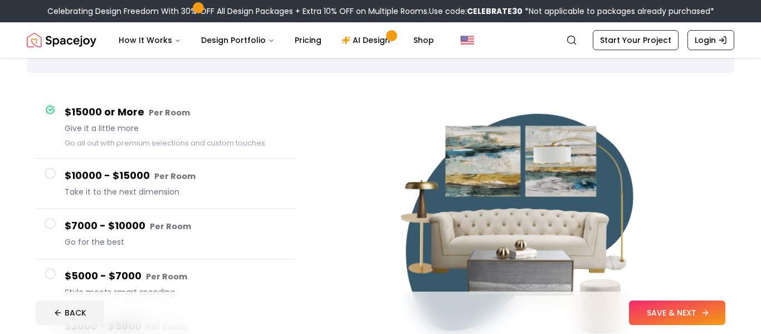
click at [683, 304] on button "SAVE & NEXT" at bounding box center [677, 312] width 96 height 25
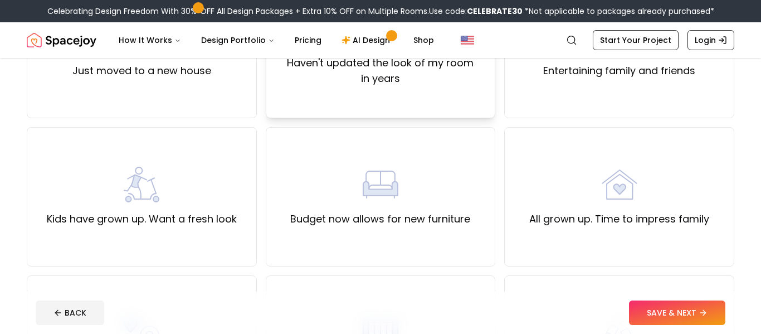
scroll to position [177, 0]
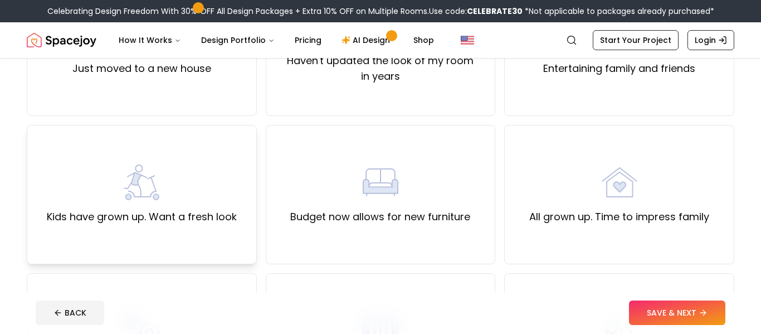
click at [184, 211] on label "Kids have grown up. Want a fresh look" at bounding box center [142, 217] width 190 height 16
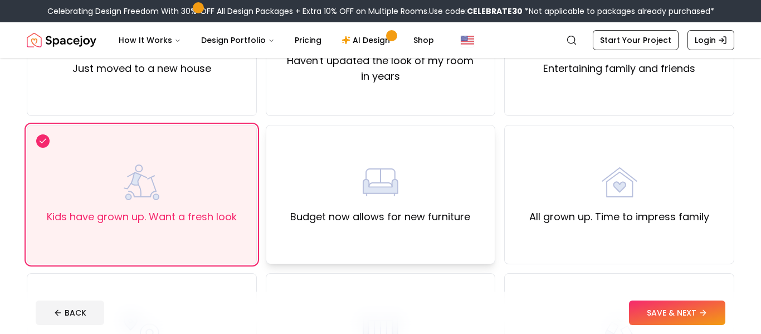
click at [319, 218] on label "Budget now allows for new furniture" at bounding box center [380, 217] width 180 height 16
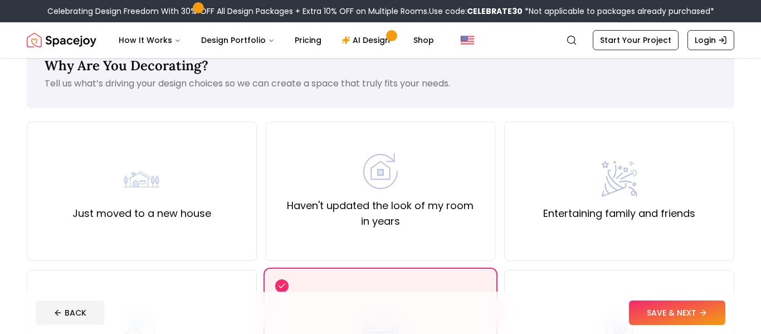
scroll to position [35, 0]
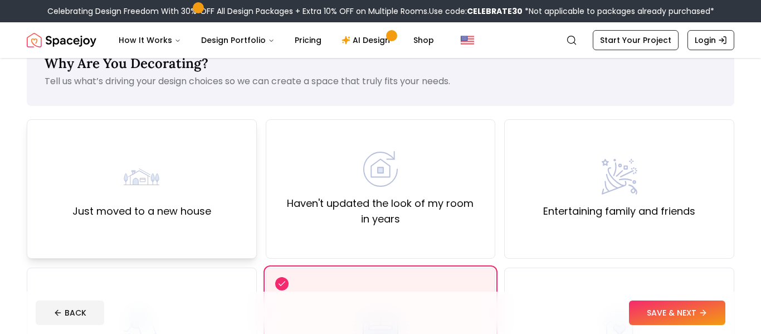
click at [179, 193] on div "Just moved to a new house" at bounding box center [141, 189] width 139 height 60
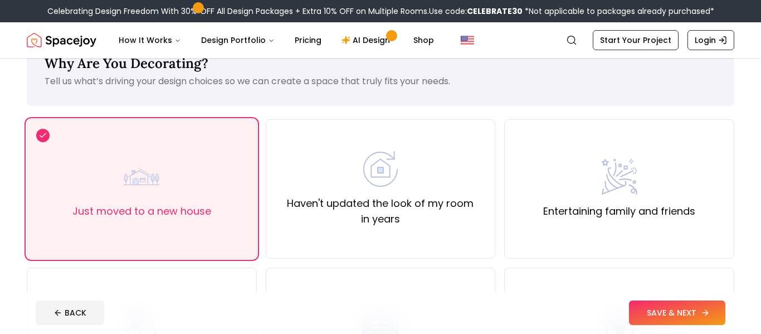
click at [637, 304] on button "SAVE & NEXT" at bounding box center [677, 312] width 96 height 25
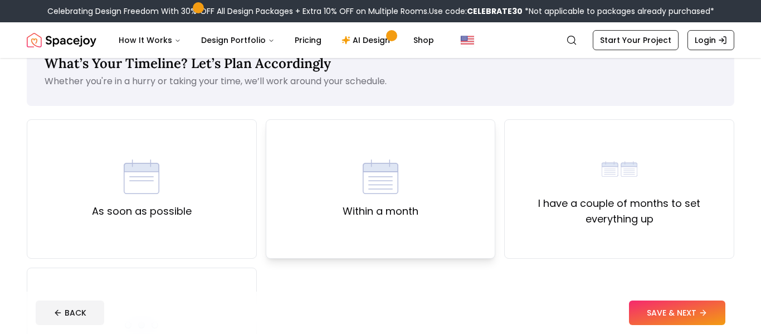
click at [416, 193] on div "Within a month" at bounding box center [381, 189] width 76 height 60
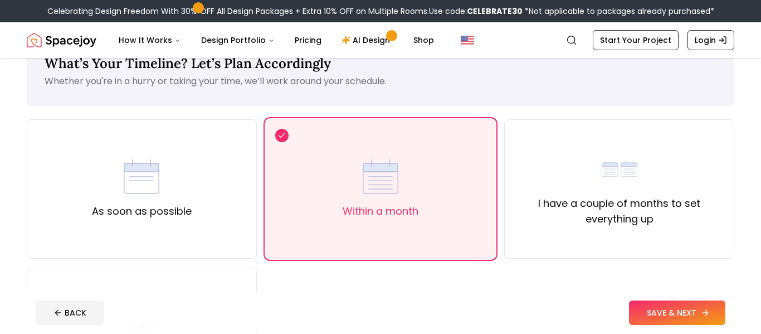
click at [633, 311] on button "SAVE & NEXT" at bounding box center [677, 312] width 96 height 25
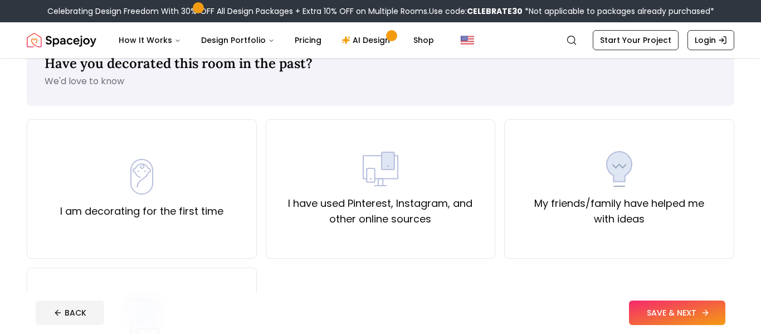
click at [633, 311] on button "SAVE & NEXT" at bounding box center [677, 312] width 96 height 25
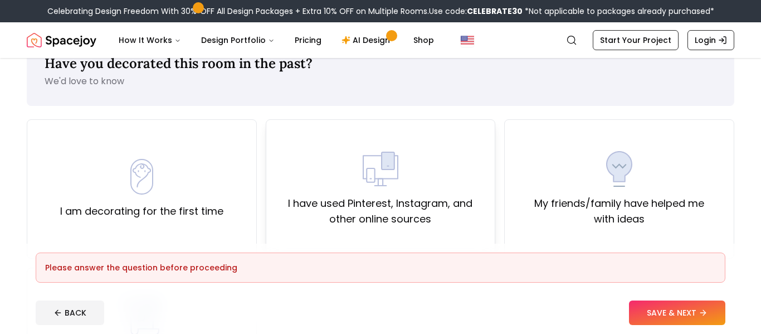
click at [368, 157] on img at bounding box center [381, 169] width 36 height 36
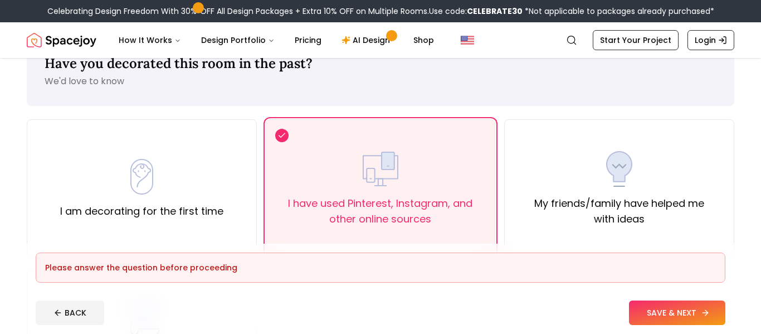
click at [670, 311] on button "SAVE & NEXT" at bounding box center [677, 312] width 96 height 25
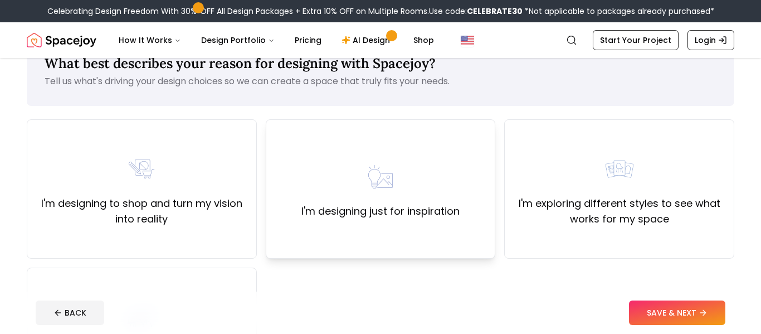
click at [369, 170] on img at bounding box center [381, 177] width 36 height 36
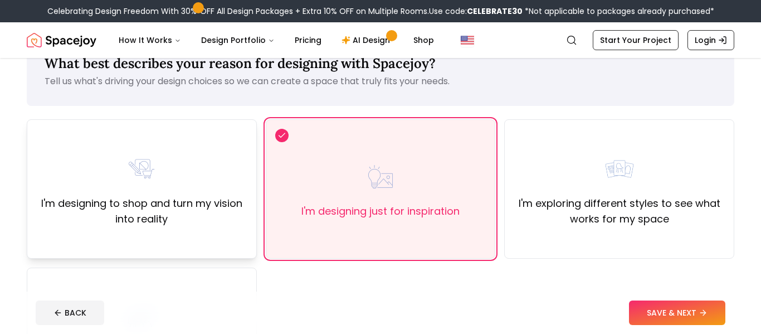
click at [150, 177] on img at bounding box center [142, 169] width 36 height 36
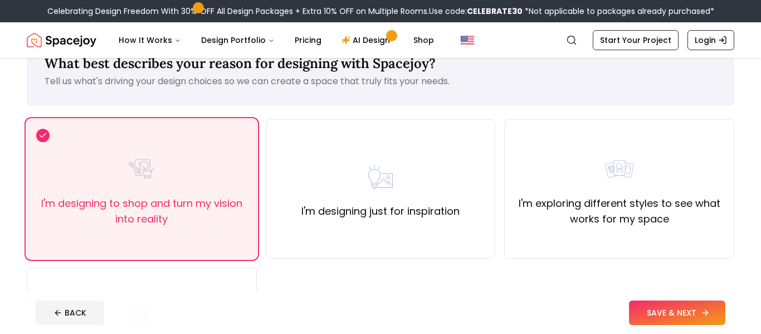
click at [646, 311] on button "SAVE & NEXT" at bounding box center [677, 312] width 96 height 25
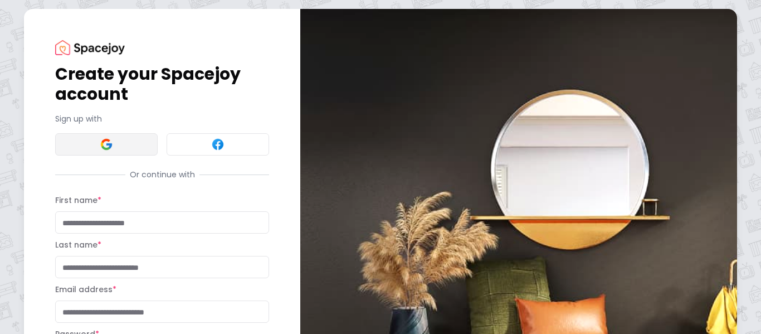
click at [129, 152] on button at bounding box center [106, 144] width 103 height 22
